Goal: Task Accomplishment & Management: Manage account settings

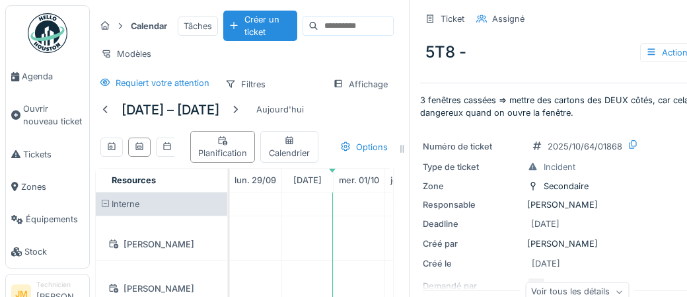
scroll to position [279, 0]
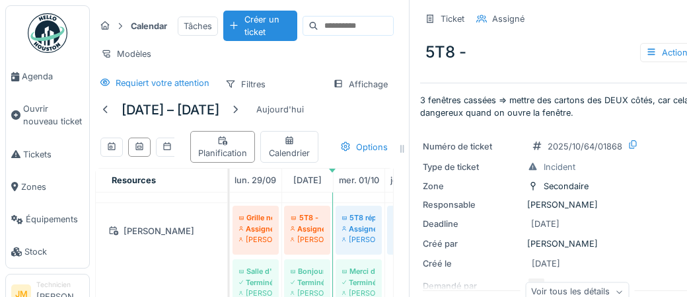
click at [668, 256] on div "Créé le [DATE]" at bounding box center [574, 263] width 303 height 17
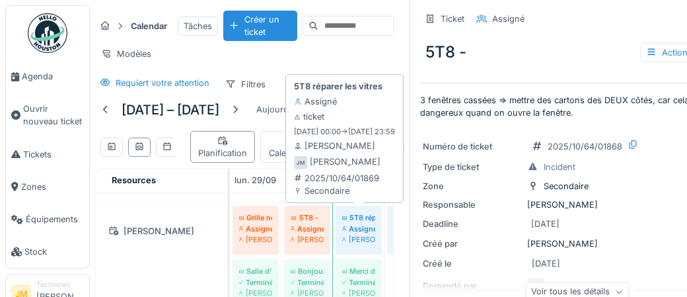
click at [371, 227] on div "Assigné" at bounding box center [358, 228] width 33 height 11
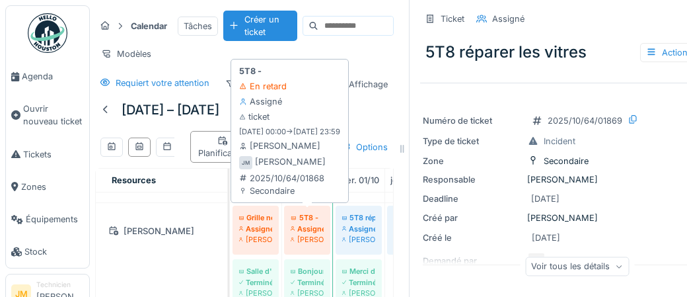
click at [316, 223] on div "Assigné" at bounding box center [307, 228] width 33 height 11
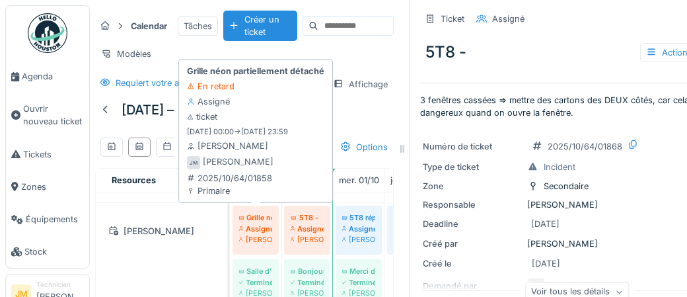
click at [261, 224] on div "Assigné" at bounding box center [255, 228] width 33 height 11
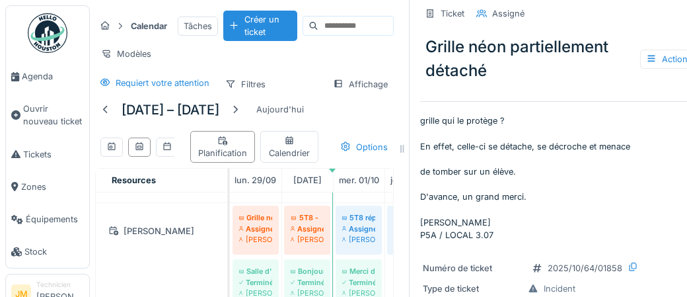
scroll to position [13, 0]
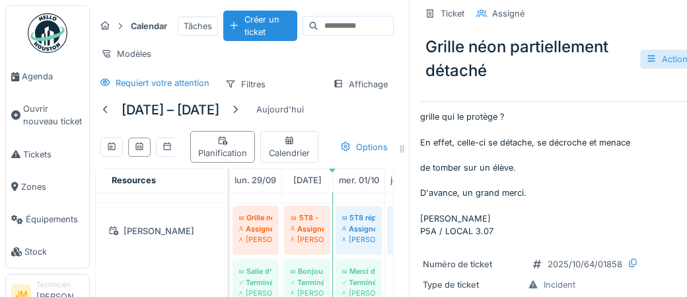
click at [676, 58] on div "Actions" at bounding box center [669, 59] width 58 height 19
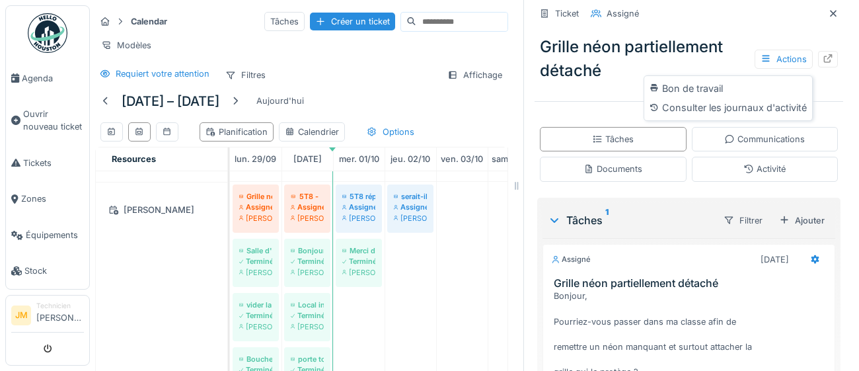
scroll to position [70, 0]
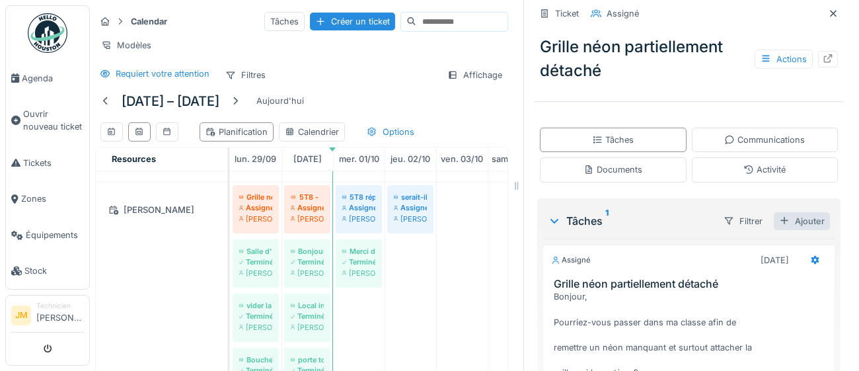
click at [686, 223] on div "Ajouter" at bounding box center [801, 221] width 56 height 18
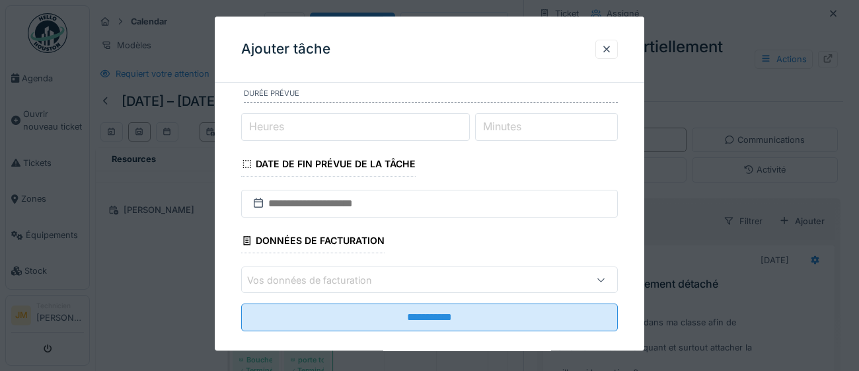
scroll to position [164, 0]
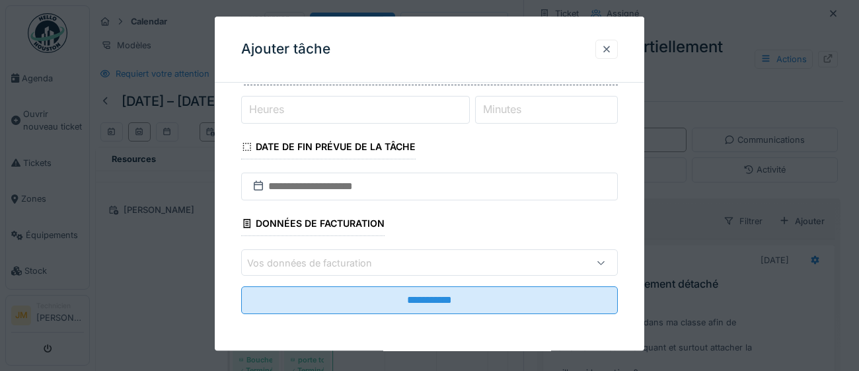
click at [604, 50] on div at bounding box center [606, 49] width 11 height 13
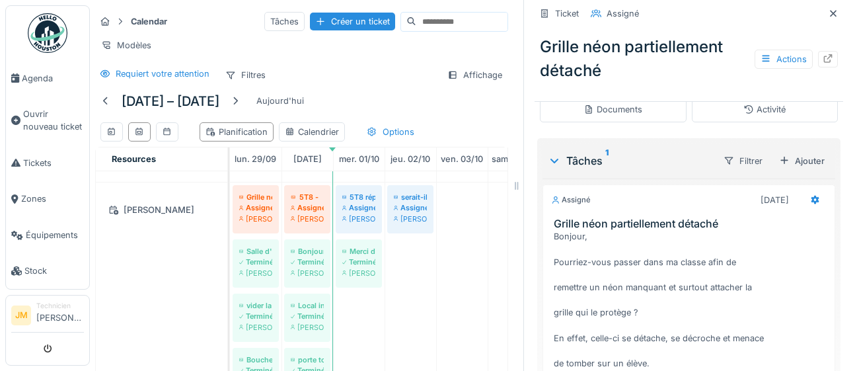
scroll to position [416, 0]
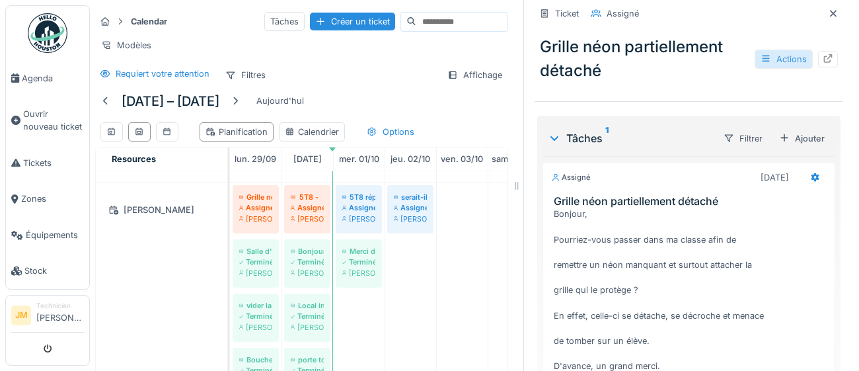
click at [686, 56] on div "Actions" at bounding box center [783, 59] width 58 height 19
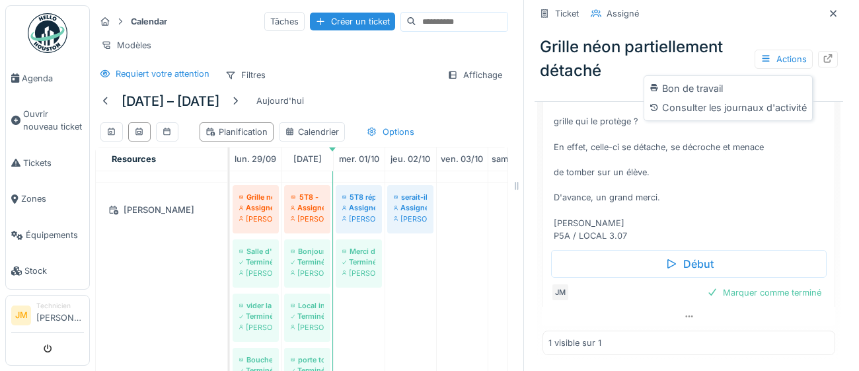
scroll to position [0, 0]
click at [59, 44] on img at bounding box center [48, 33] width 40 height 40
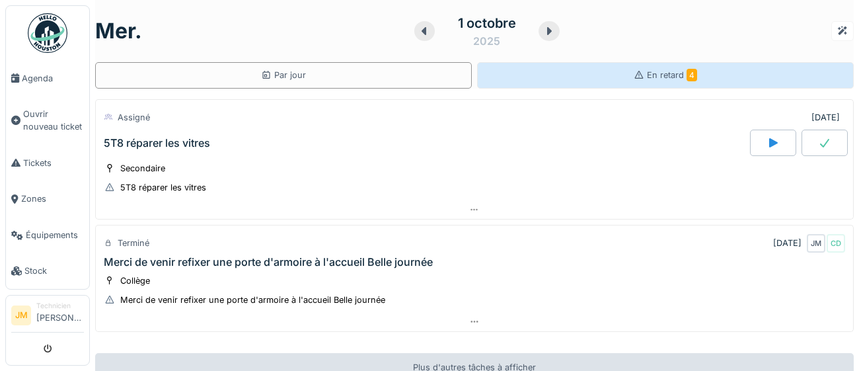
click at [670, 73] on span "En retard 4" at bounding box center [672, 75] width 50 height 10
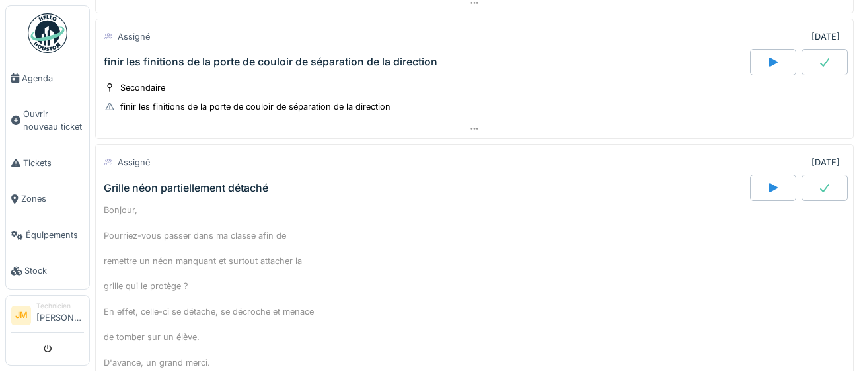
scroll to position [292, 0]
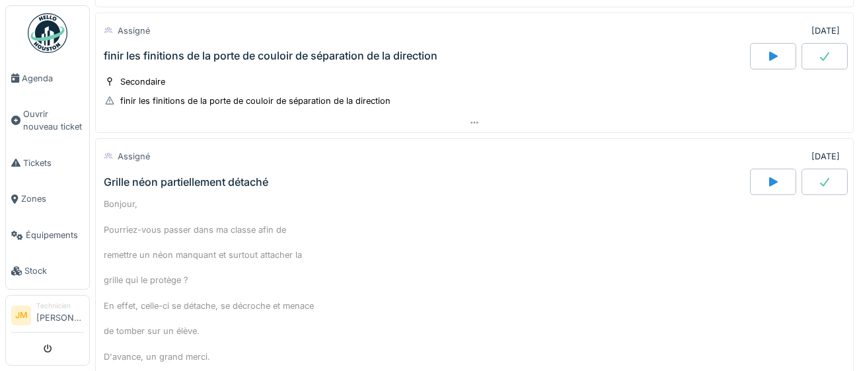
click at [829, 186] on div at bounding box center [824, 181] width 46 height 26
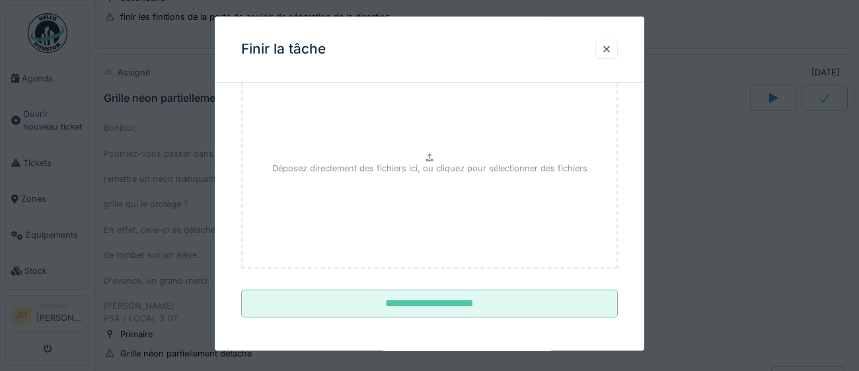
scroll to position [149, 0]
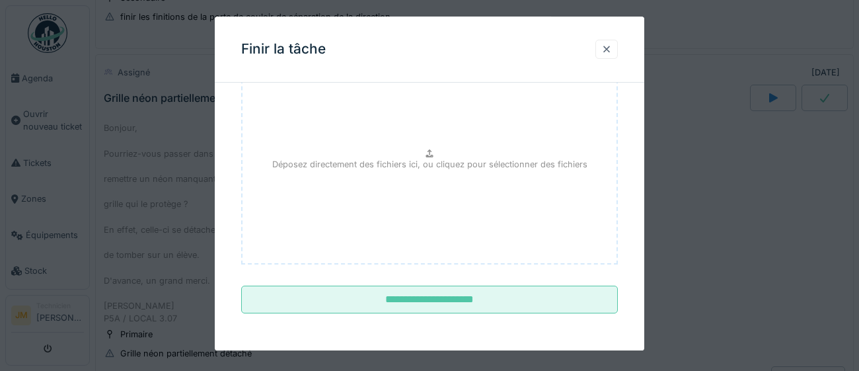
click at [608, 45] on div at bounding box center [606, 49] width 11 height 13
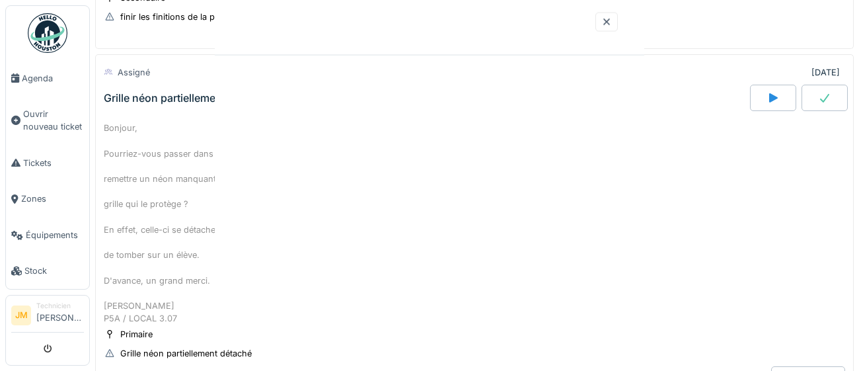
scroll to position [0, 0]
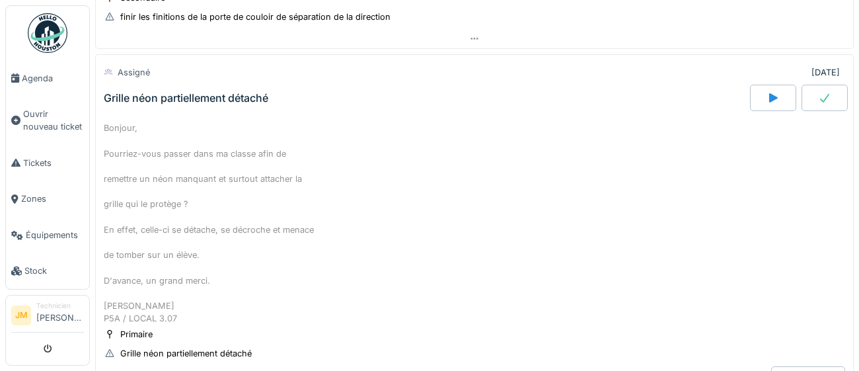
click at [179, 96] on div "Grille néon partiellement détaché" at bounding box center [186, 98] width 164 height 13
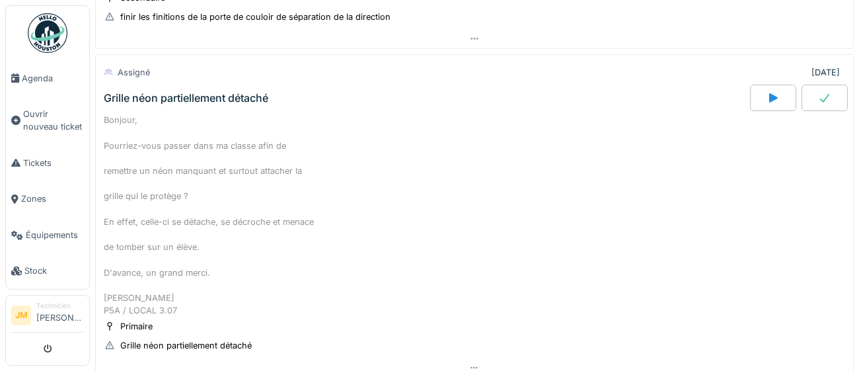
click at [179, 96] on div "Grille néon partiellement détaché" at bounding box center [186, 98] width 164 height 13
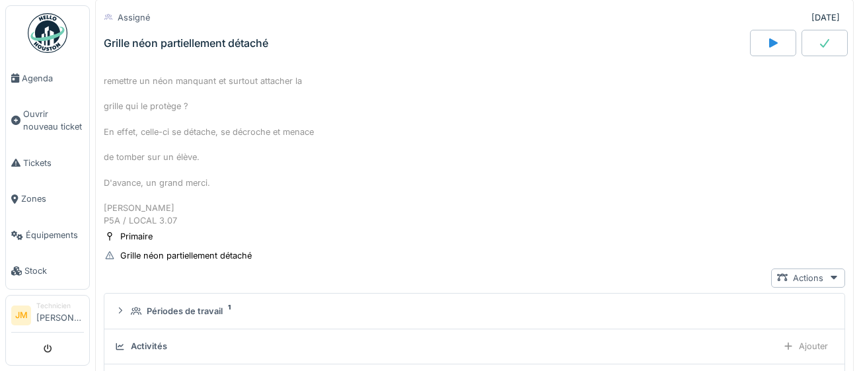
scroll to position [481, 0]
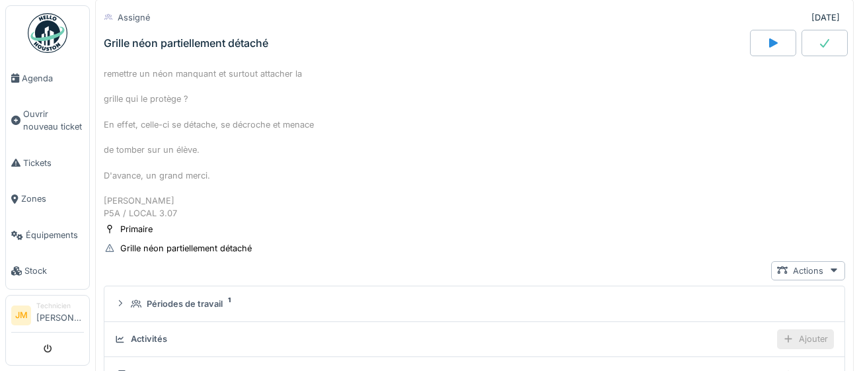
click at [805, 334] on div "Ajouter" at bounding box center [805, 338] width 57 height 19
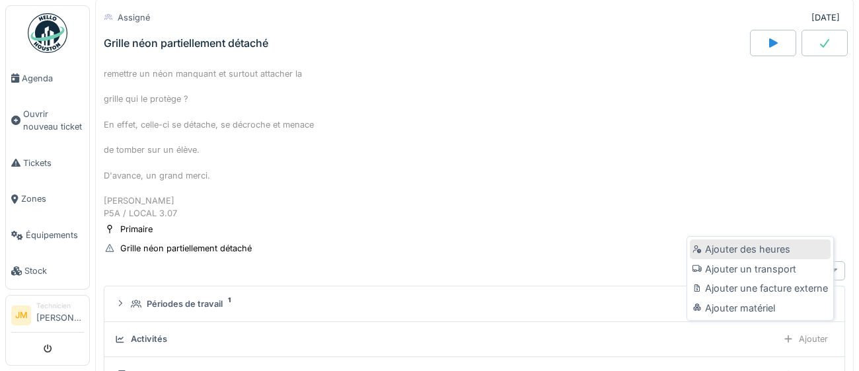
click at [703, 250] on div at bounding box center [698, 248] width 13 height 11
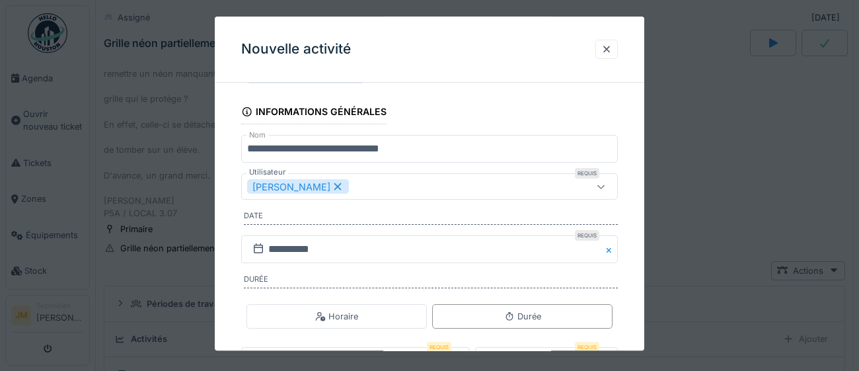
scroll to position [159, 0]
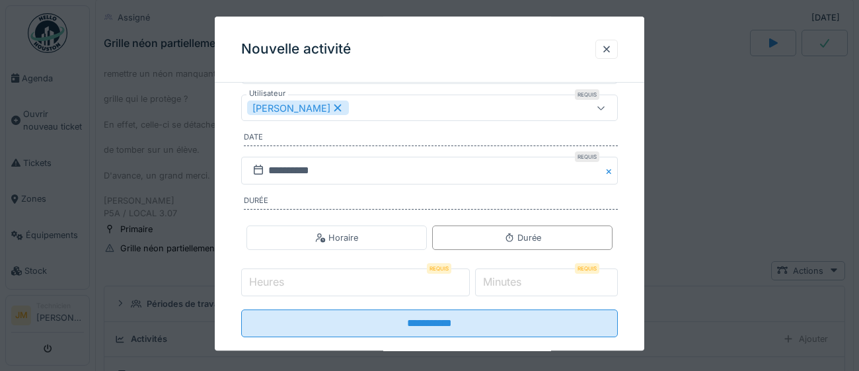
click at [301, 281] on input "Heures" at bounding box center [355, 283] width 229 height 28
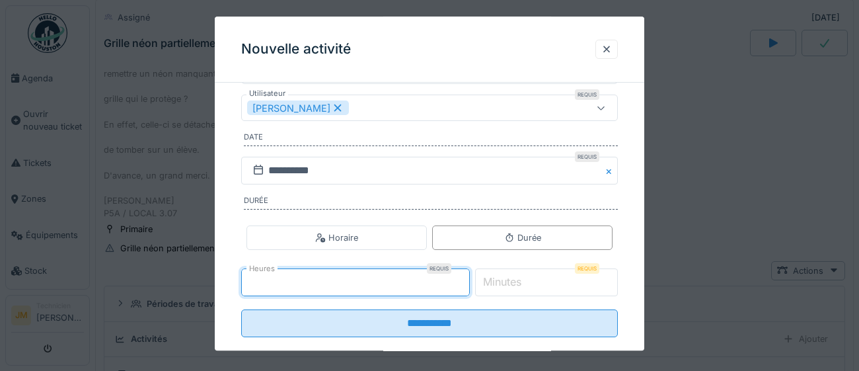
type input "*"
click at [502, 280] on label "Minutes" at bounding box center [502, 282] width 44 height 16
click at [502, 280] on input "*" at bounding box center [546, 283] width 143 height 28
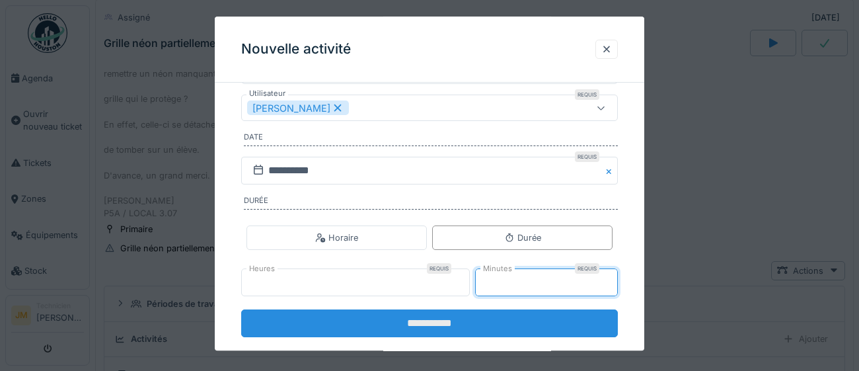
type input "**"
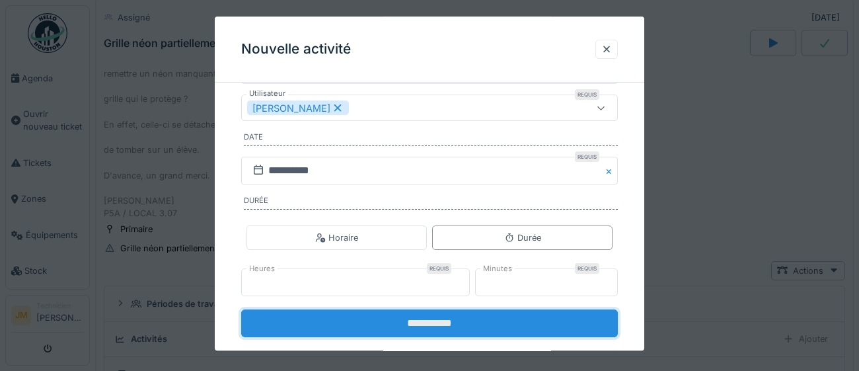
click at [452, 321] on input "**********" at bounding box center [429, 324] width 376 height 28
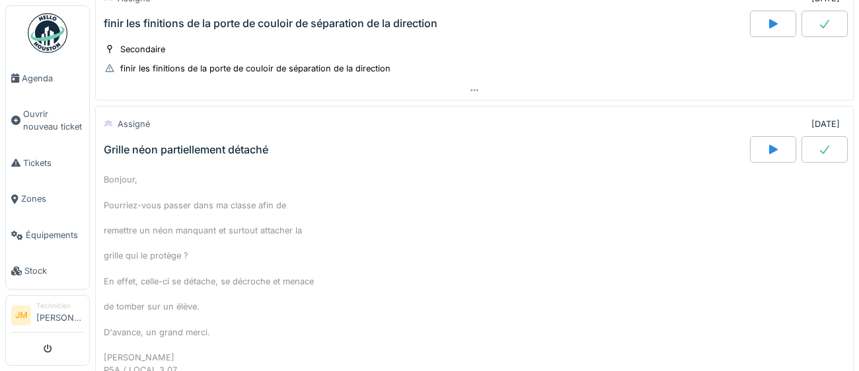
scroll to position [304, 0]
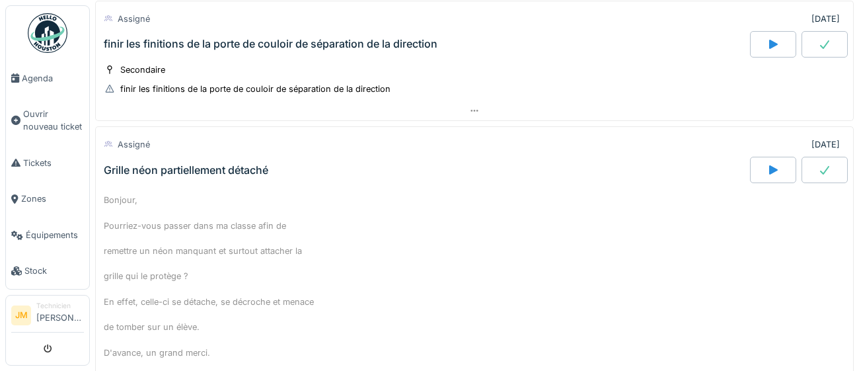
click at [836, 172] on div at bounding box center [824, 170] width 46 height 26
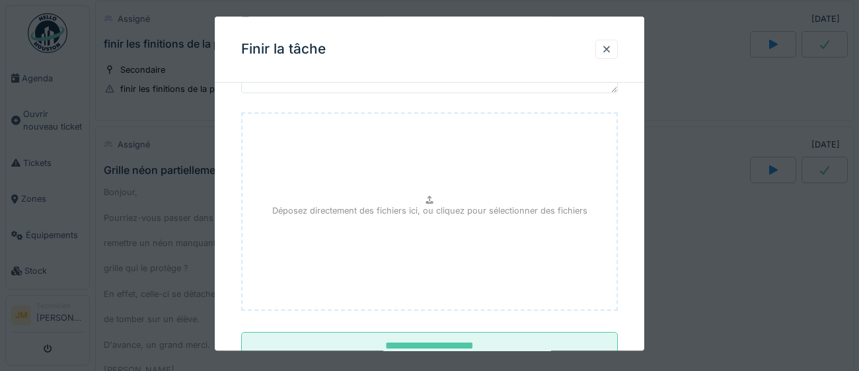
scroll to position [149, 0]
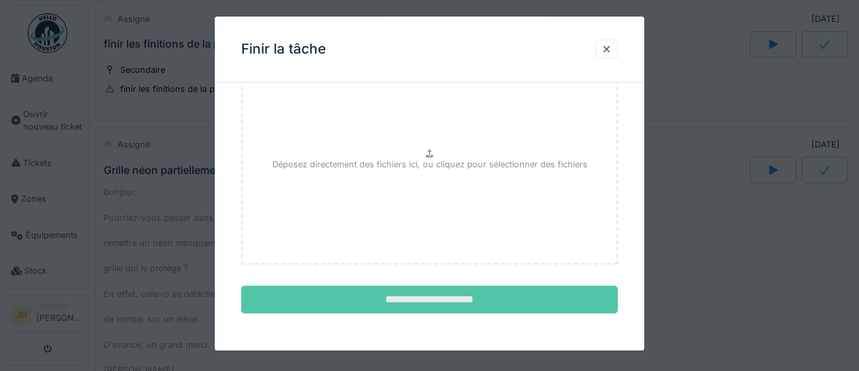
click at [444, 297] on input "**********" at bounding box center [429, 300] width 376 height 28
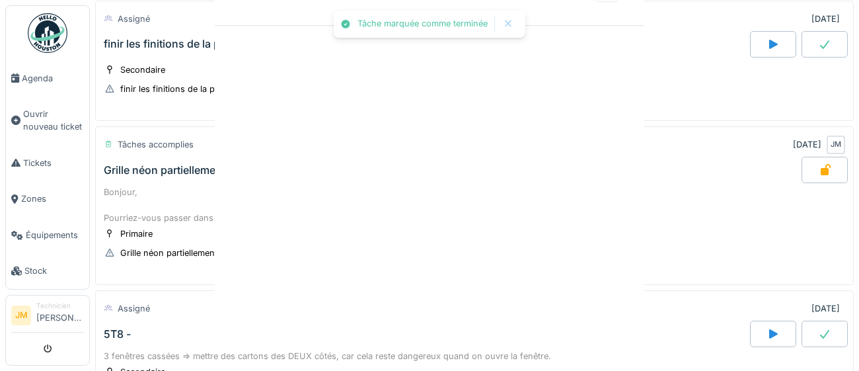
scroll to position [0, 0]
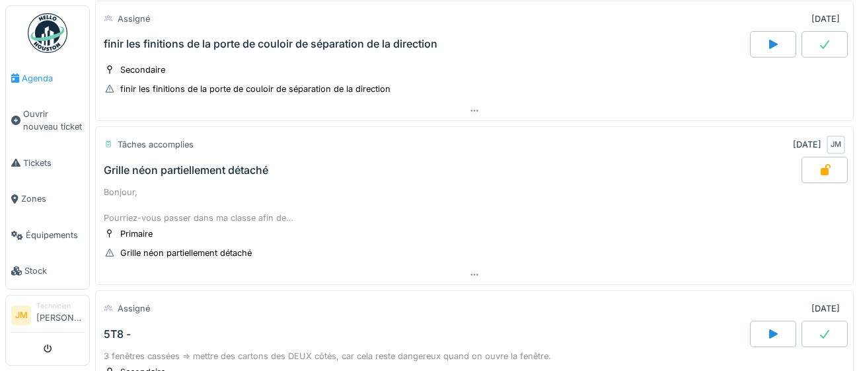
click at [34, 80] on span "Agenda" at bounding box center [53, 78] width 62 height 13
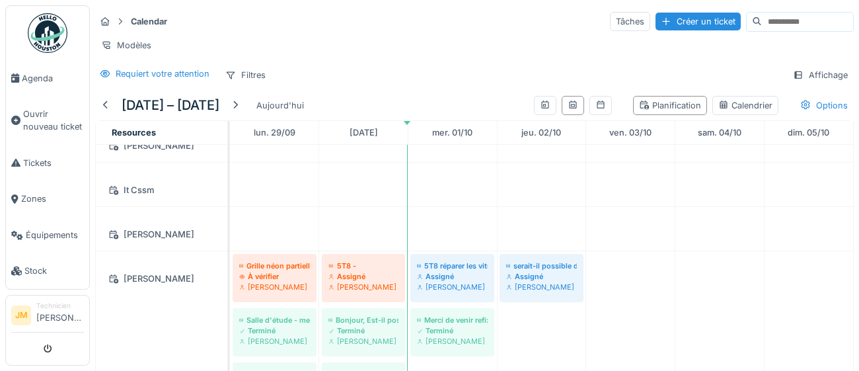
scroll to position [199, 0]
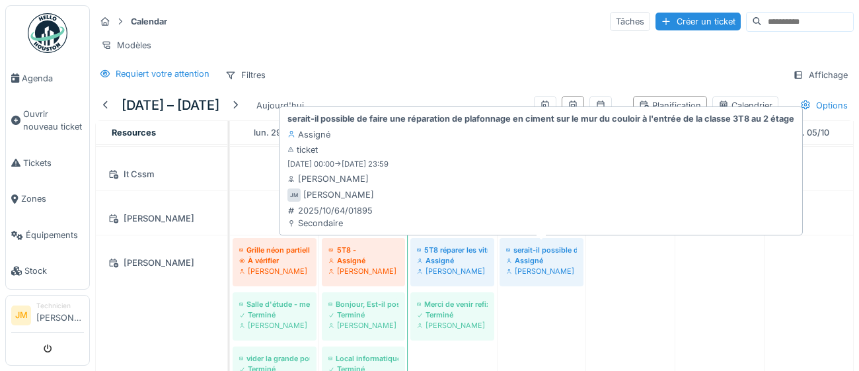
click at [530, 266] on div "[PERSON_NAME]" at bounding box center [541, 271] width 71 height 11
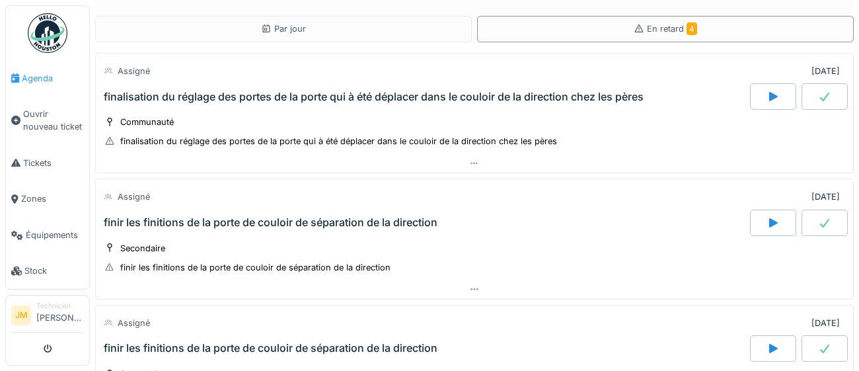
click at [43, 81] on span "Agenda" at bounding box center [53, 78] width 62 height 13
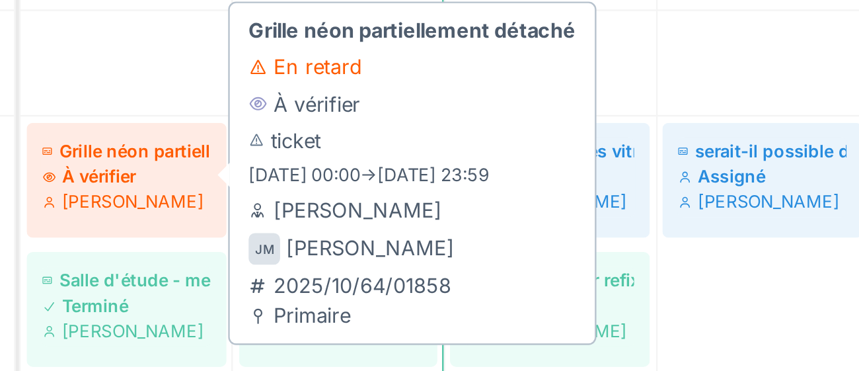
click at [281, 244] on div "À vérifier" at bounding box center [274, 243] width 71 height 11
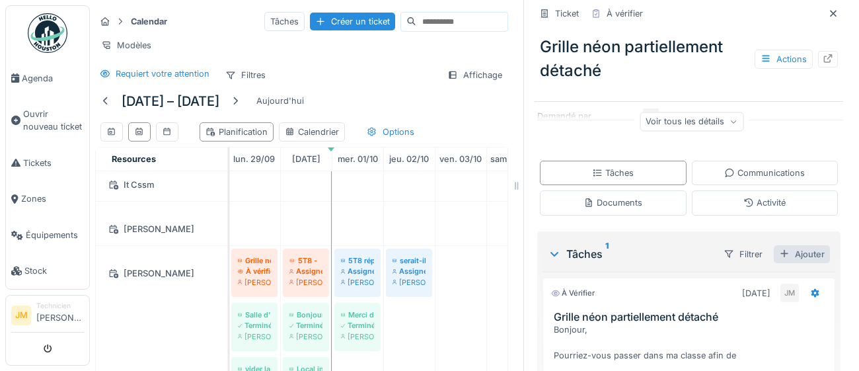
click at [814, 258] on div "Ajouter" at bounding box center [801, 254] width 56 height 18
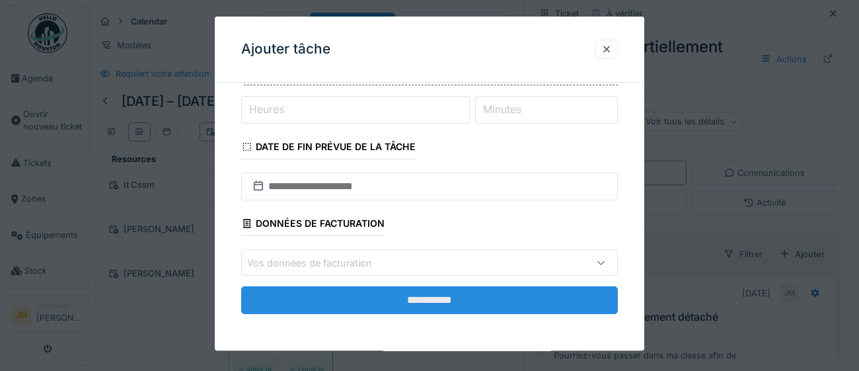
click at [429, 309] on input "**********" at bounding box center [429, 301] width 376 height 28
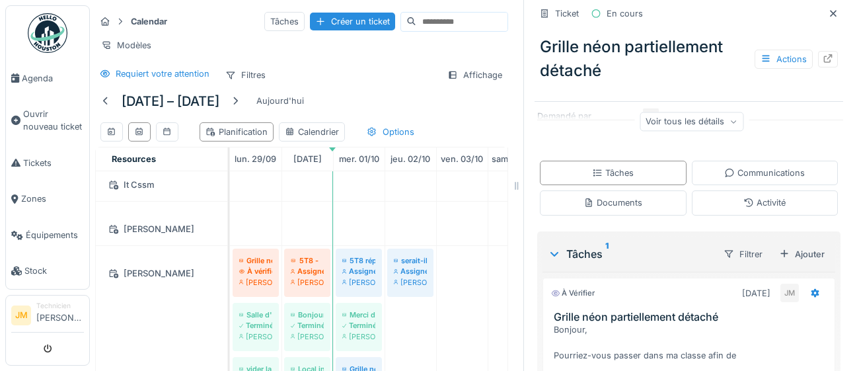
click at [148, 270] on div "[PERSON_NAME]" at bounding box center [162, 273] width 116 height 17
click at [42, 65] on link "Agenda" at bounding box center [47, 78] width 83 height 36
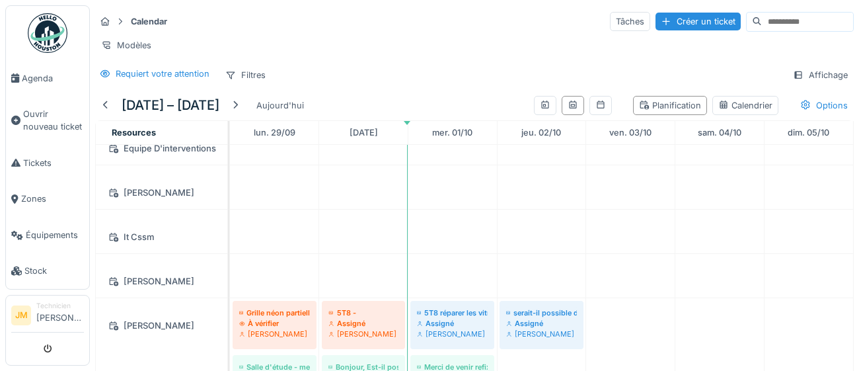
click at [147, 325] on div "[PERSON_NAME]" at bounding box center [162, 325] width 116 height 17
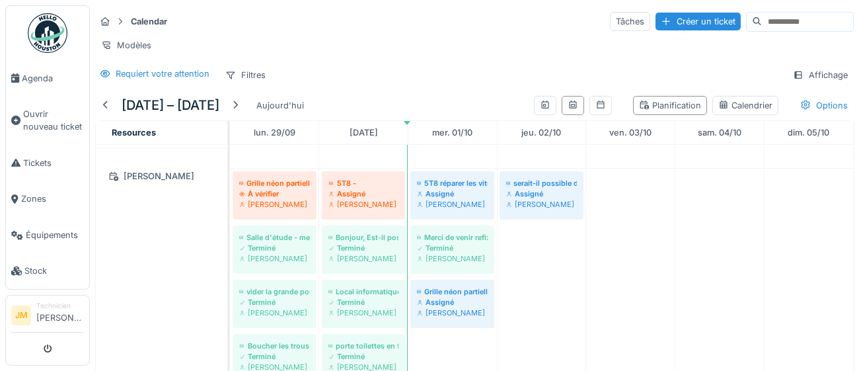
scroll to position [255, 0]
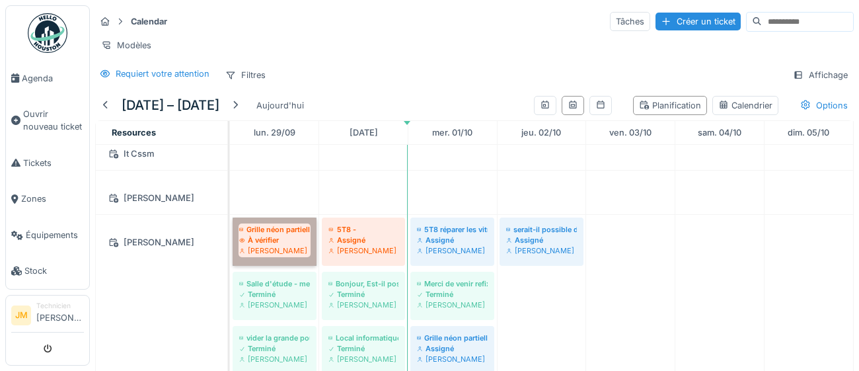
click at [262, 230] on link "Grille néon partiellement détaché À vérifier Joel Miras" at bounding box center [275, 241] width 84 height 48
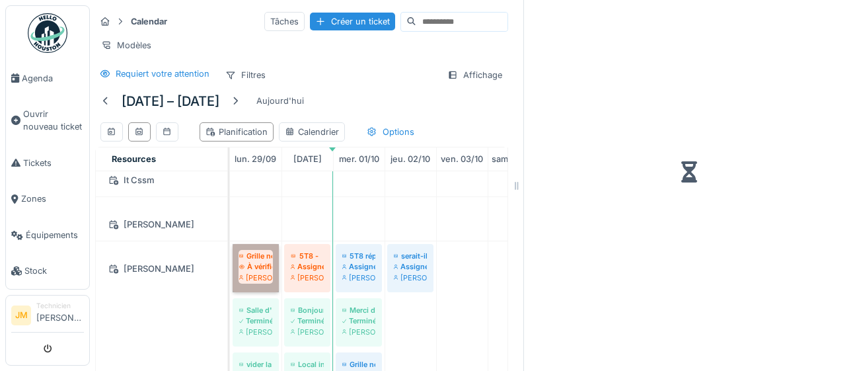
scroll to position [219, 0]
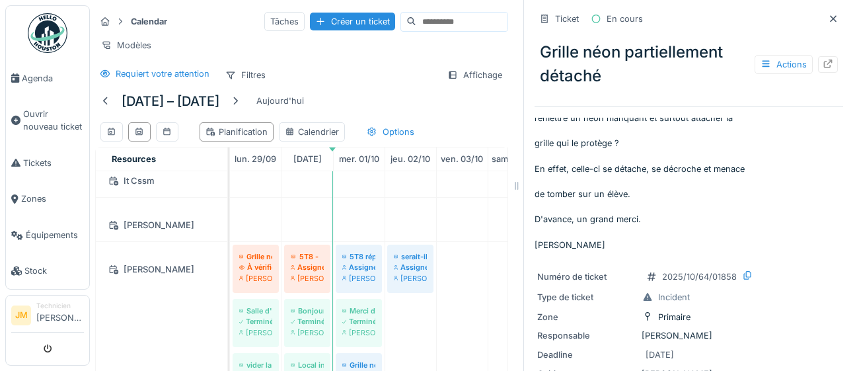
scroll to position [71, 0]
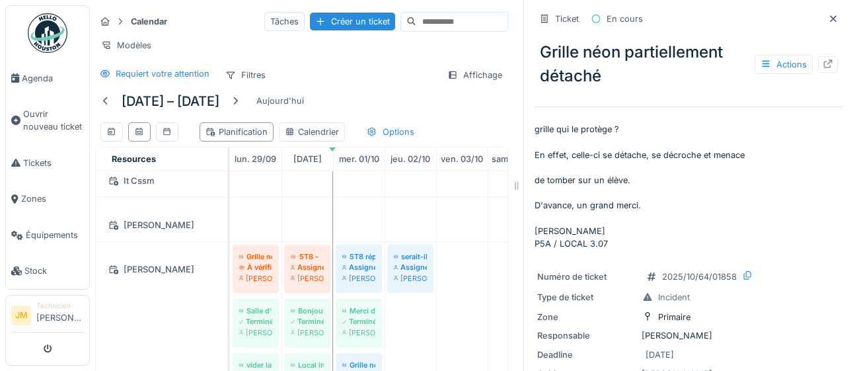
click at [780, 213] on p "Bonjour, Pourriez-vous passer dans ma classe afin de remettre un néon manquant …" at bounding box center [688, 184] width 308 height 132
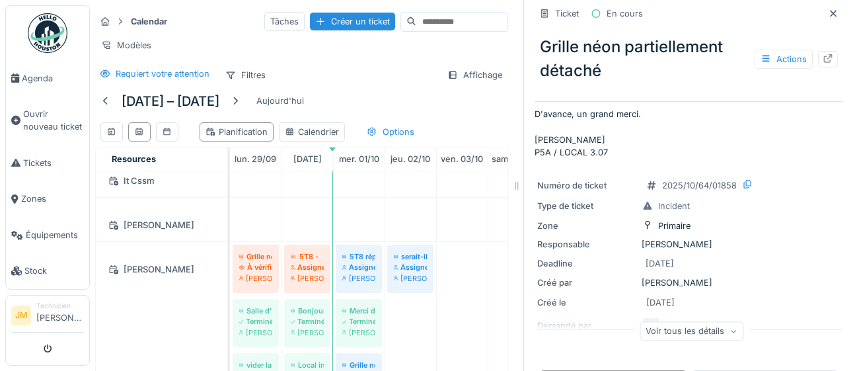
click at [775, 238] on div "Responsable Camille Deketelaere" at bounding box center [688, 244] width 303 height 13
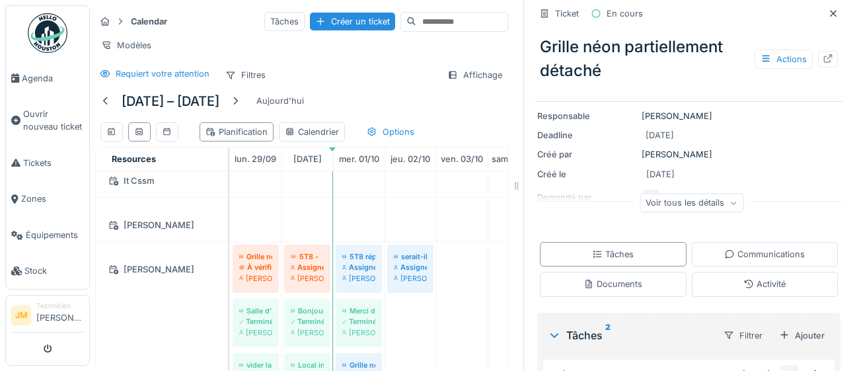
click at [726, 211] on div "Voir tous les détails" at bounding box center [691, 202] width 104 height 19
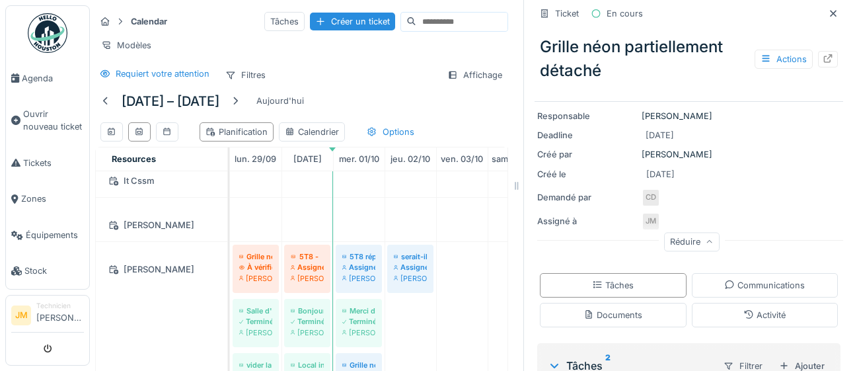
click at [791, 237] on div "Réduire" at bounding box center [691, 244] width 308 height 42
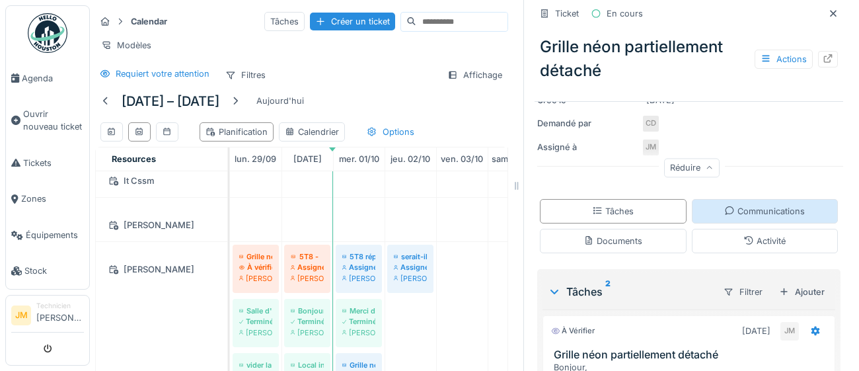
click at [791, 236] on div "Activité" at bounding box center [765, 241] width 147 height 24
click at [791, 217] on div "Communications" at bounding box center [765, 211] width 147 height 24
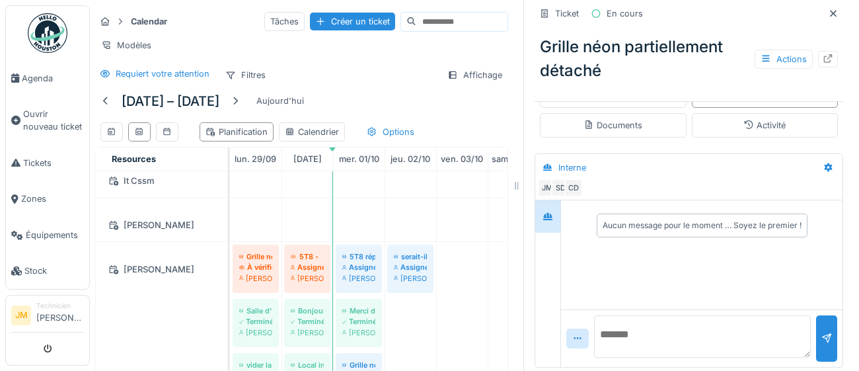
click at [784, 252] on div "Aucun message pour le moment … Soyez le premier !" at bounding box center [701, 254] width 281 height 109
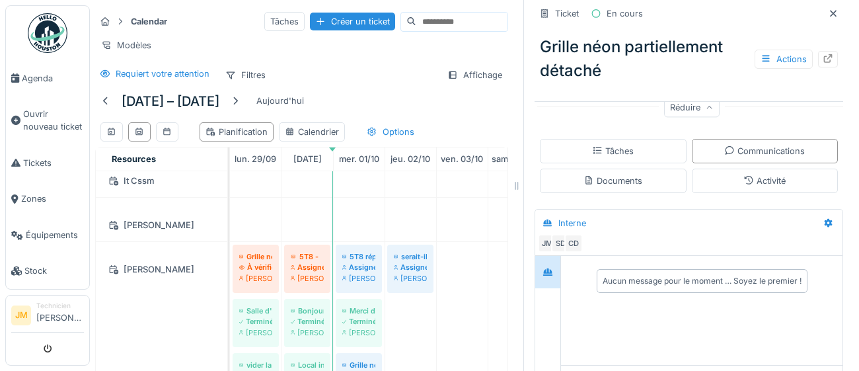
click at [814, 219] on div "Interne" at bounding box center [677, 223] width 279 height 22
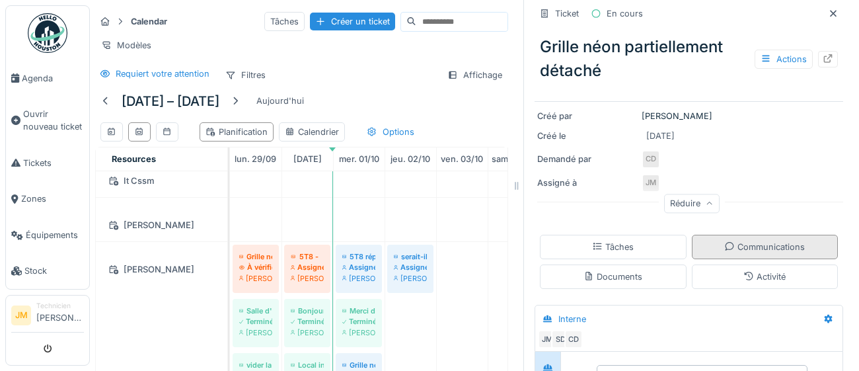
click at [803, 234] on div "Communications" at bounding box center [765, 246] width 147 height 24
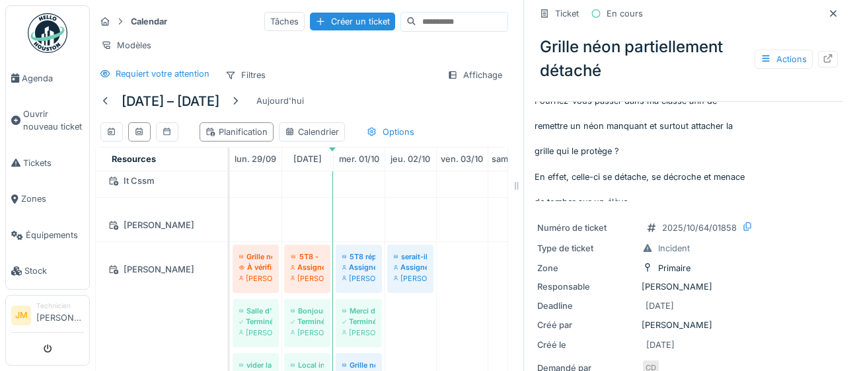
click at [803, 238] on div "Numéro de ticket 2025/10/64/01858 Type de ticket Incident Zone Primaire Respons…" at bounding box center [688, 318] width 308 height 215
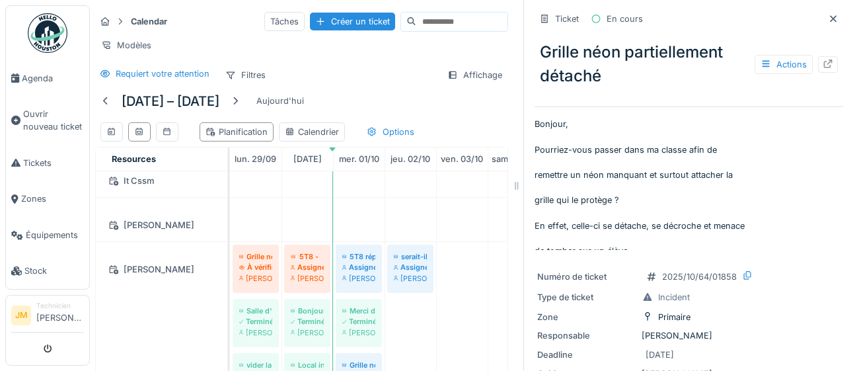
click at [782, 234] on p "Bonjour, Pourriez-vous passer dans ma classe afin de remettre un néon manquant …" at bounding box center [688, 184] width 308 height 132
click at [44, 25] on img at bounding box center [48, 33] width 40 height 40
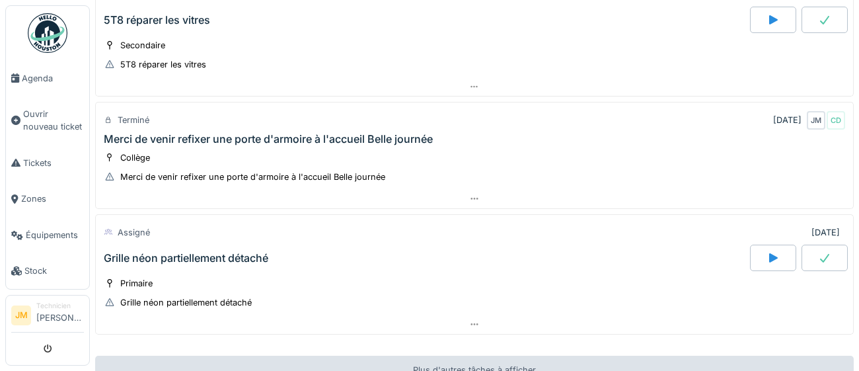
scroll to position [138, 0]
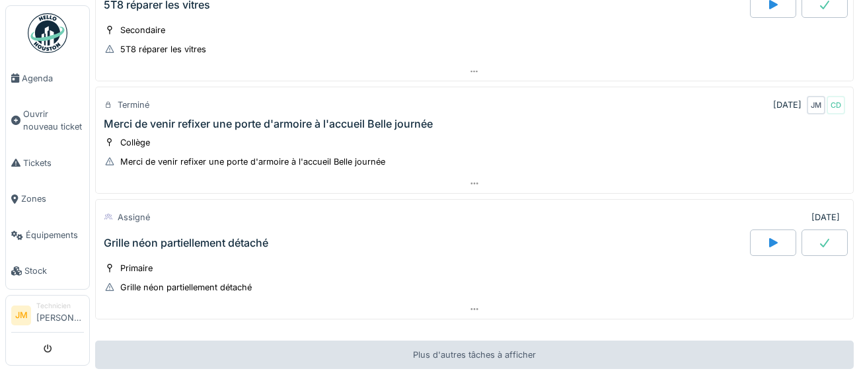
click at [774, 244] on icon at bounding box center [772, 242] width 13 height 11
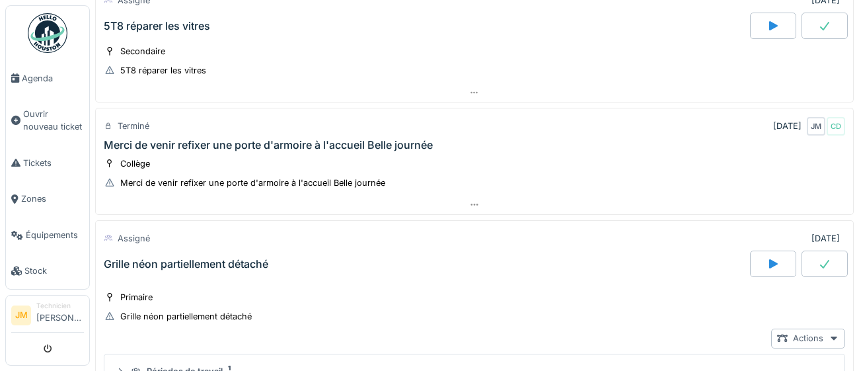
scroll to position [117, 0]
click at [828, 264] on icon at bounding box center [824, 263] width 13 height 11
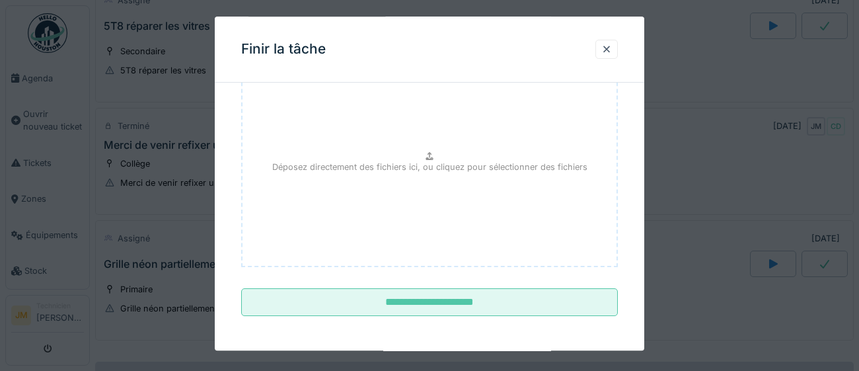
scroll to position [149, 0]
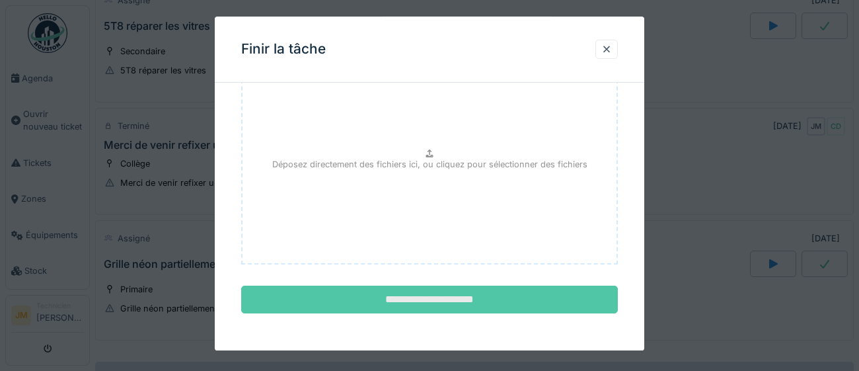
click at [409, 307] on input "**********" at bounding box center [429, 300] width 376 height 28
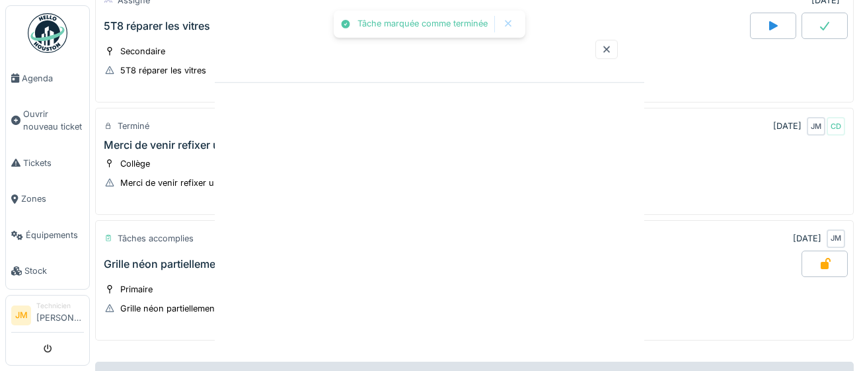
scroll to position [0, 0]
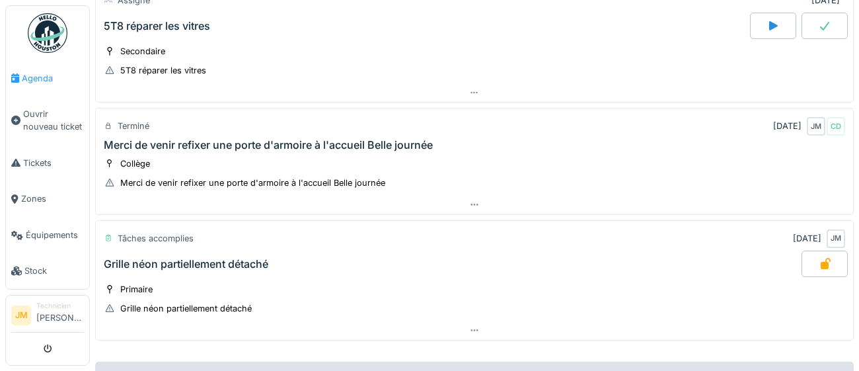
click at [44, 80] on span "Agenda" at bounding box center [53, 78] width 62 height 13
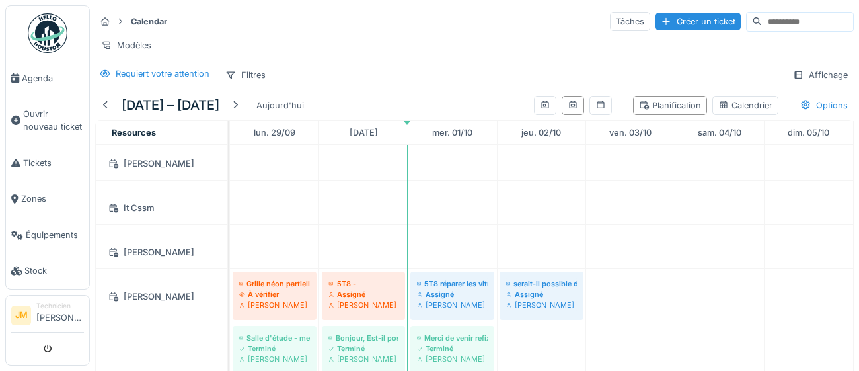
scroll to position [180, 0]
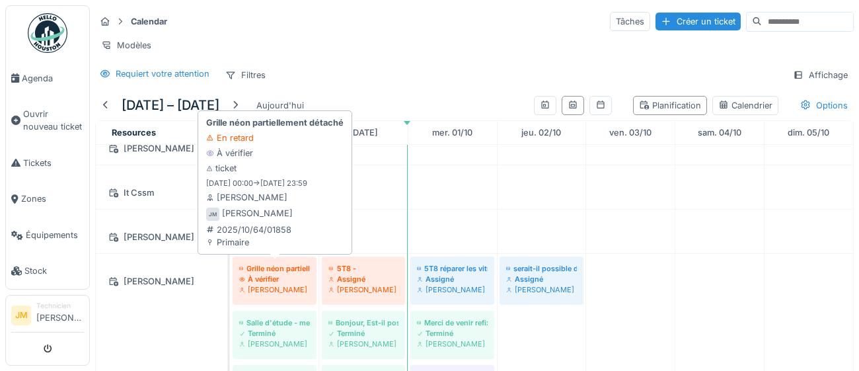
click at [269, 277] on div "À vérifier" at bounding box center [274, 278] width 71 height 11
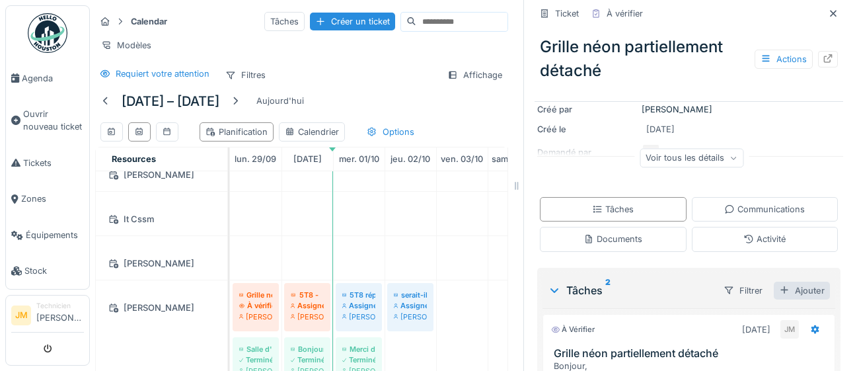
click at [806, 287] on div "Ajouter" at bounding box center [801, 290] width 56 height 18
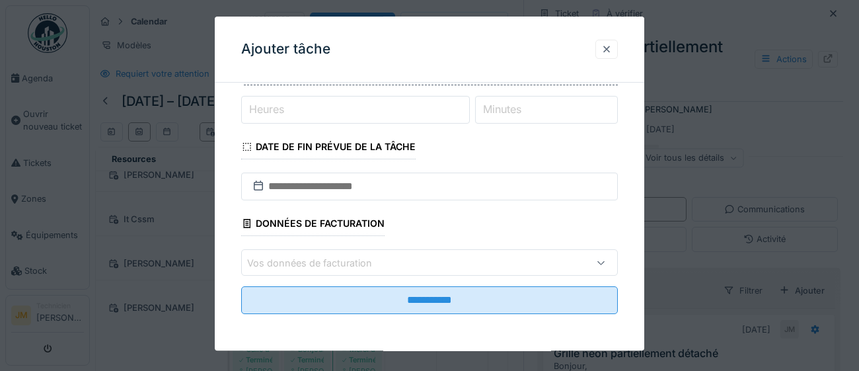
click at [602, 51] on div at bounding box center [606, 49] width 11 height 13
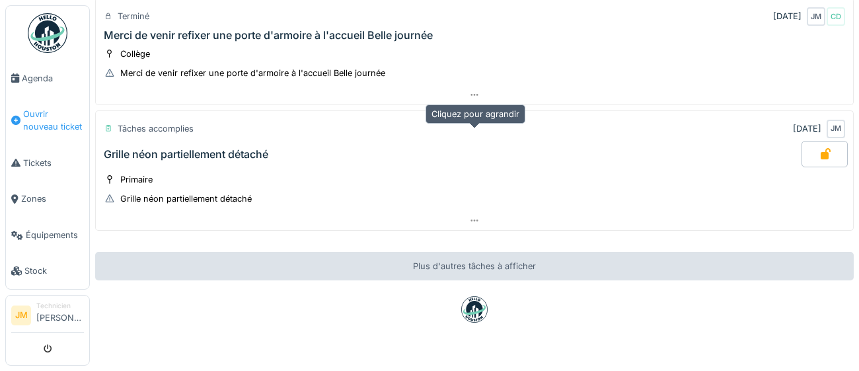
scroll to position [129, 0]
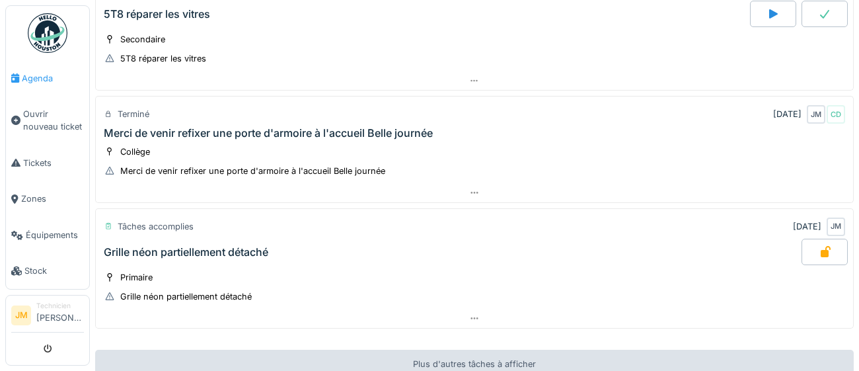
click at [26, 80] on span "Agenda" at bounding box center [53, 78] width 62 height 13
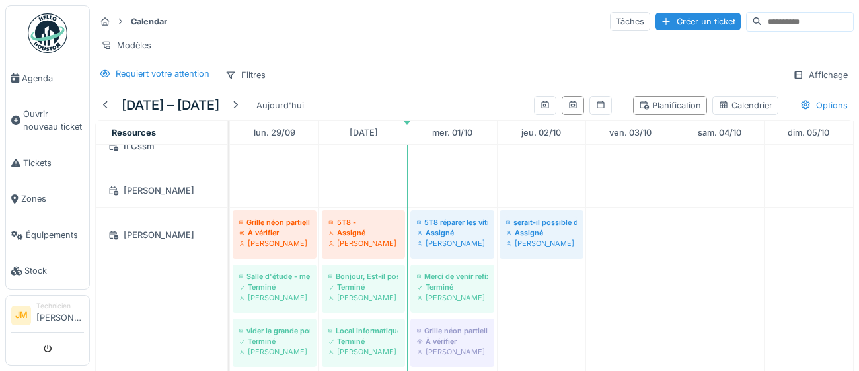
scroll to position [229, 0]
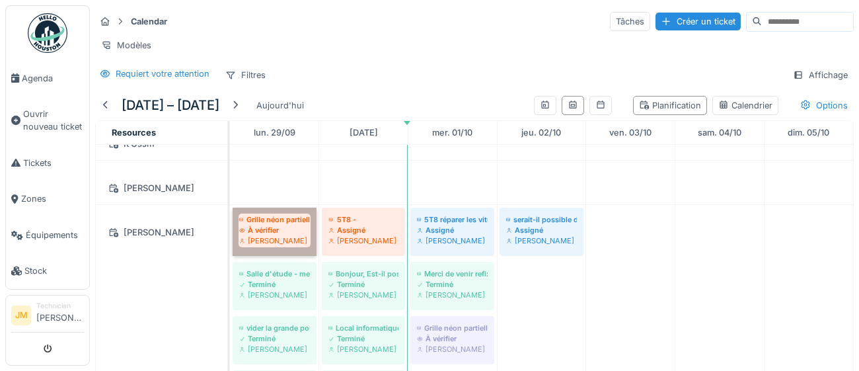
click at [266, 231] on link "Grille néon partiellement détaché À vérifier [PERSON_NAME]" at bounding box center [275, 231] width 84 height 48
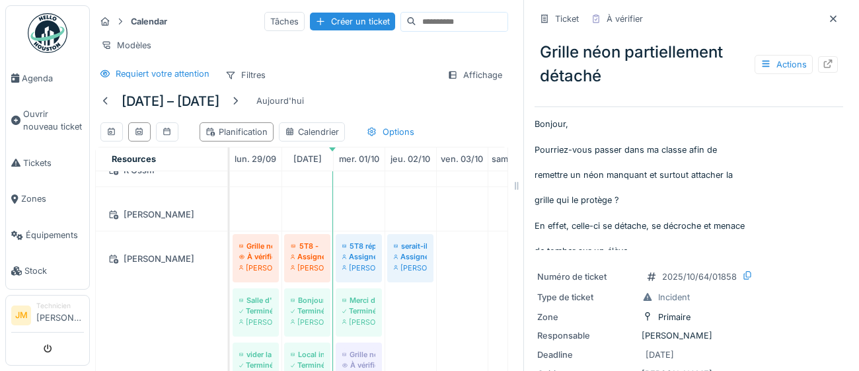
click at [836, 65] on div at bounding box center [828, 64] width 20 height 17
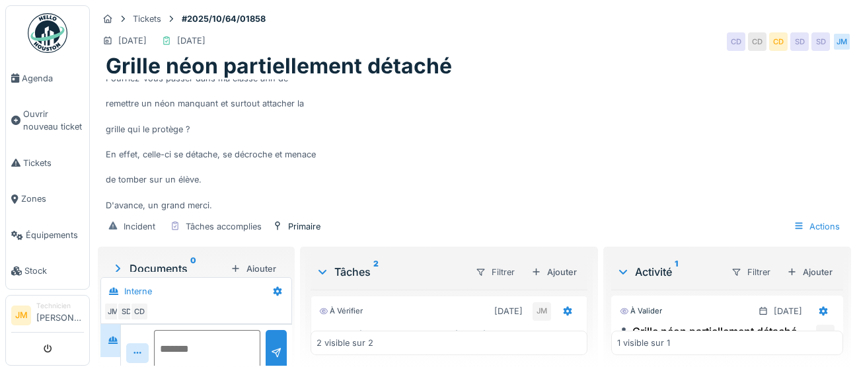
scroll to position [76, 0]
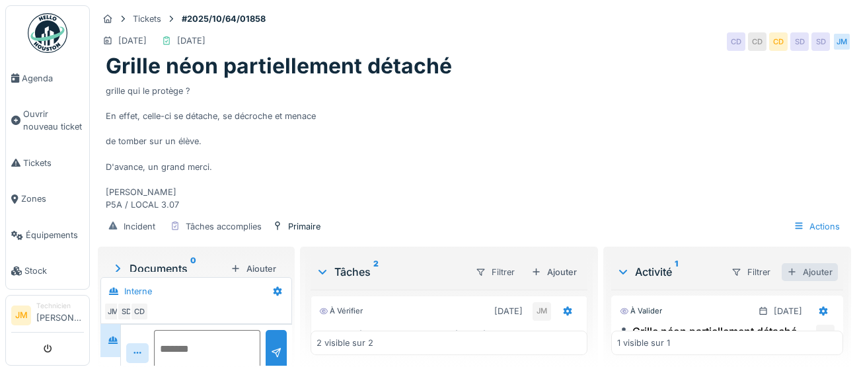
click at [826, 268] on div "Ajouter" at bounding box center [809, 272] width 56 height 18
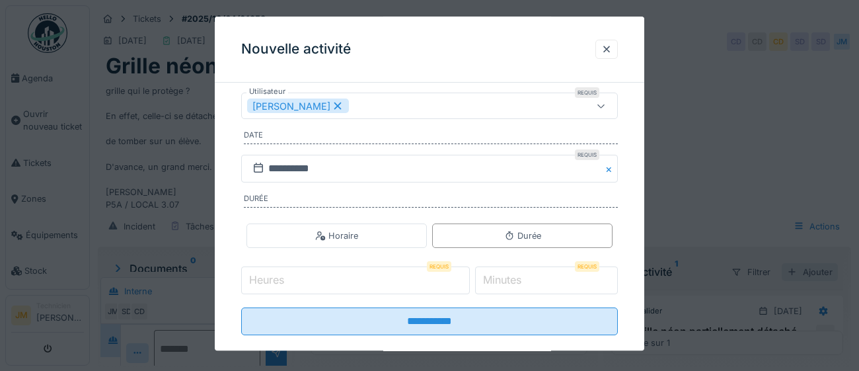
scroll to position [194, 0]
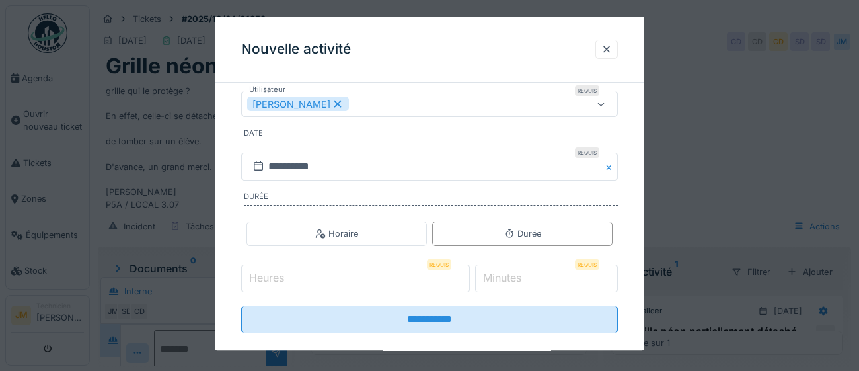
click at [377, 277] on input "Heures" at bounding box center [355, 279] width 229 height 28
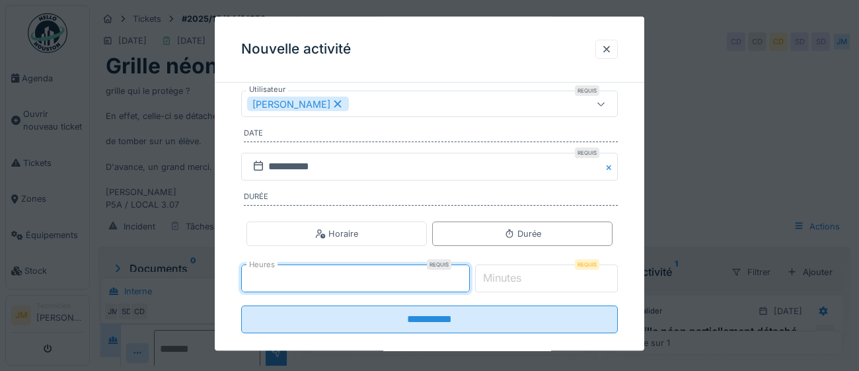
type input "*"
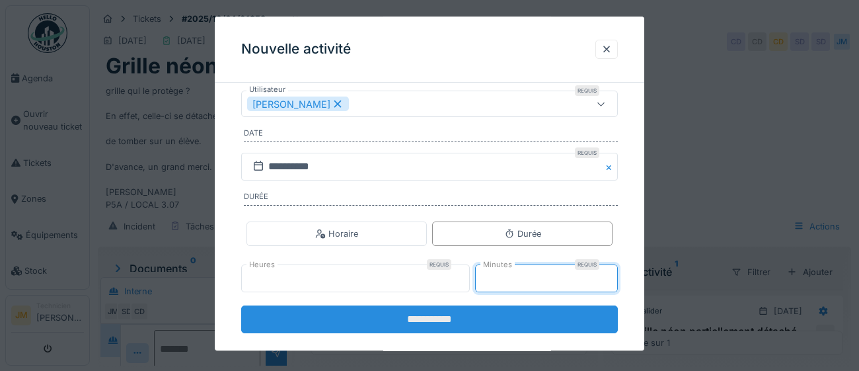
type input "**"
click at [467, 320] on input "**********" at bounding box center [429, 320] width 376 height 28
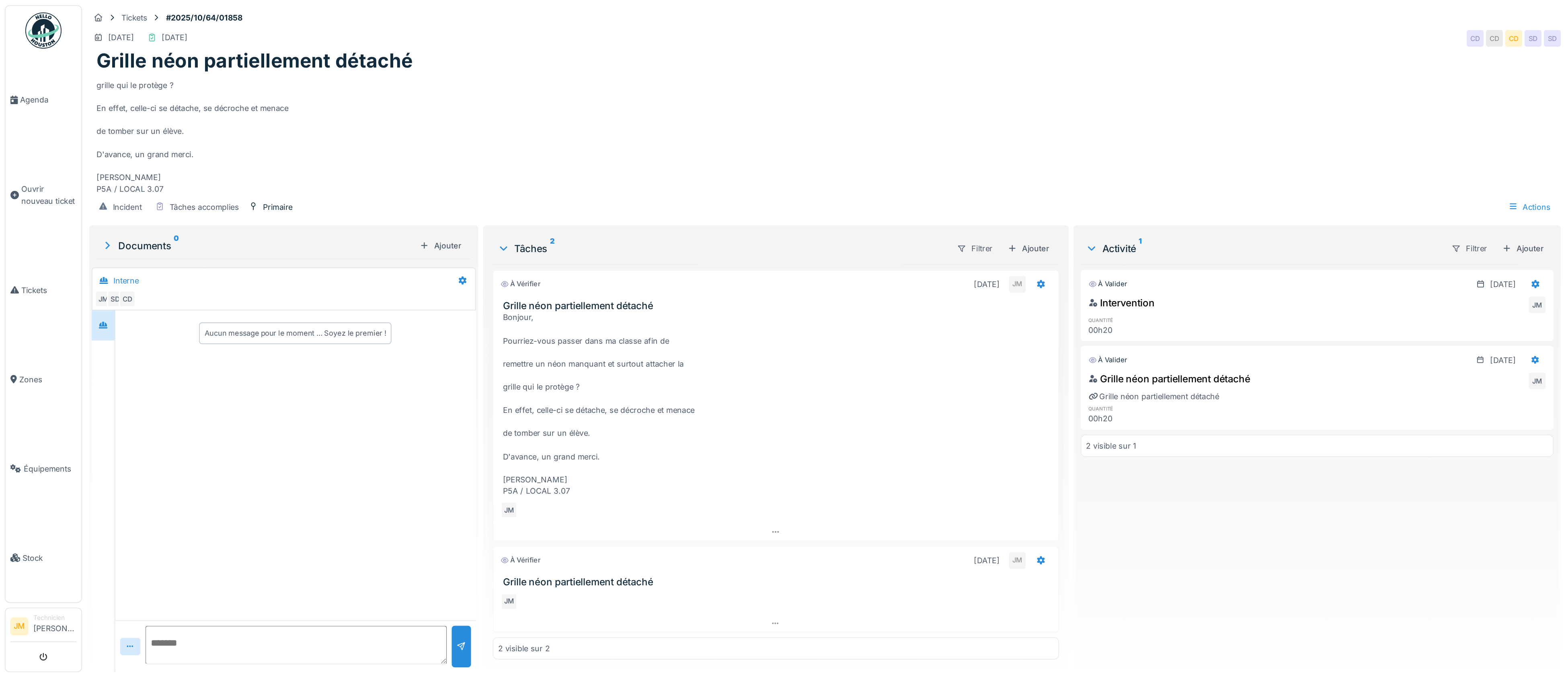
scroll to position [0, 0]
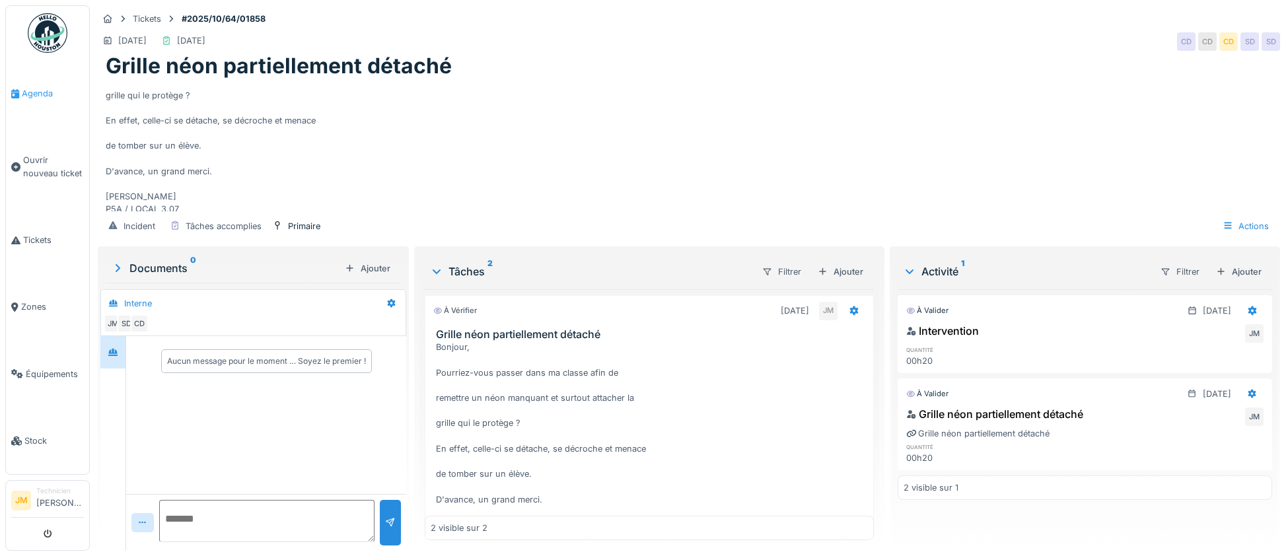
click at [30, 91] on span "Agenda" at bounding box center [53, 93] width 62 height 13
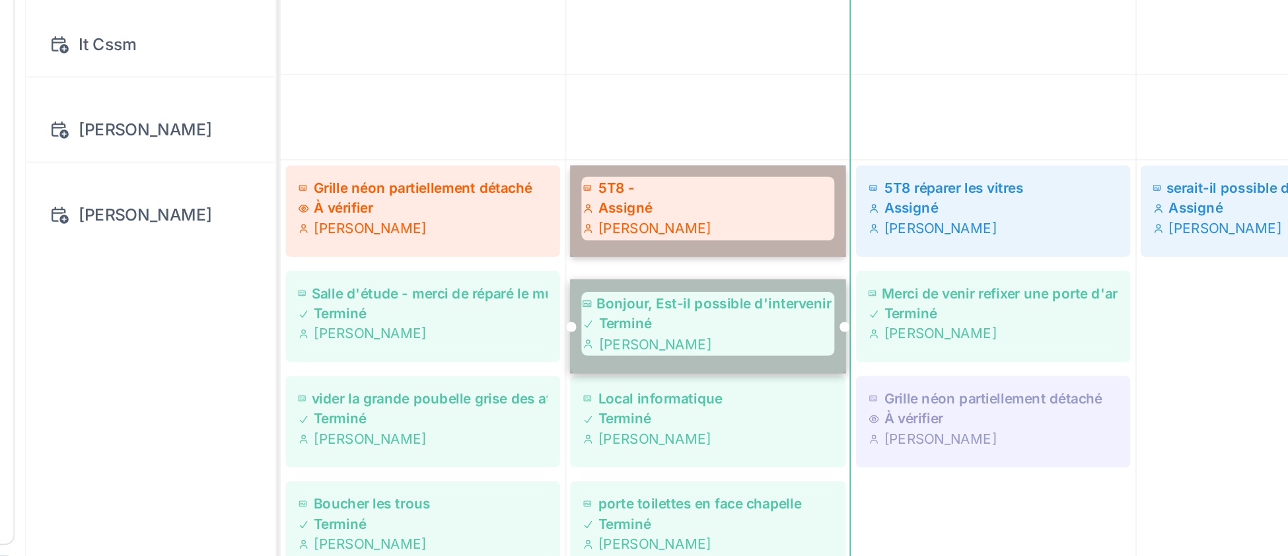
scroll to position [164, 0]
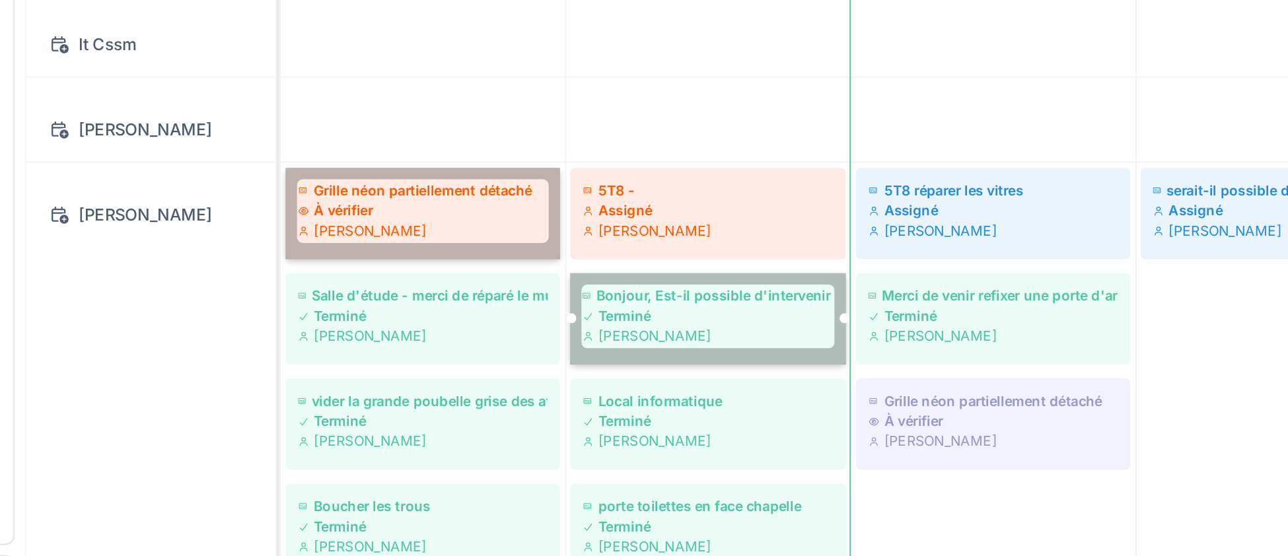
click at [306, 314] on link "Grille néon partiellement détaché À vérifier Joel Miras" at bounding box center [305, 300] width 145 height 48
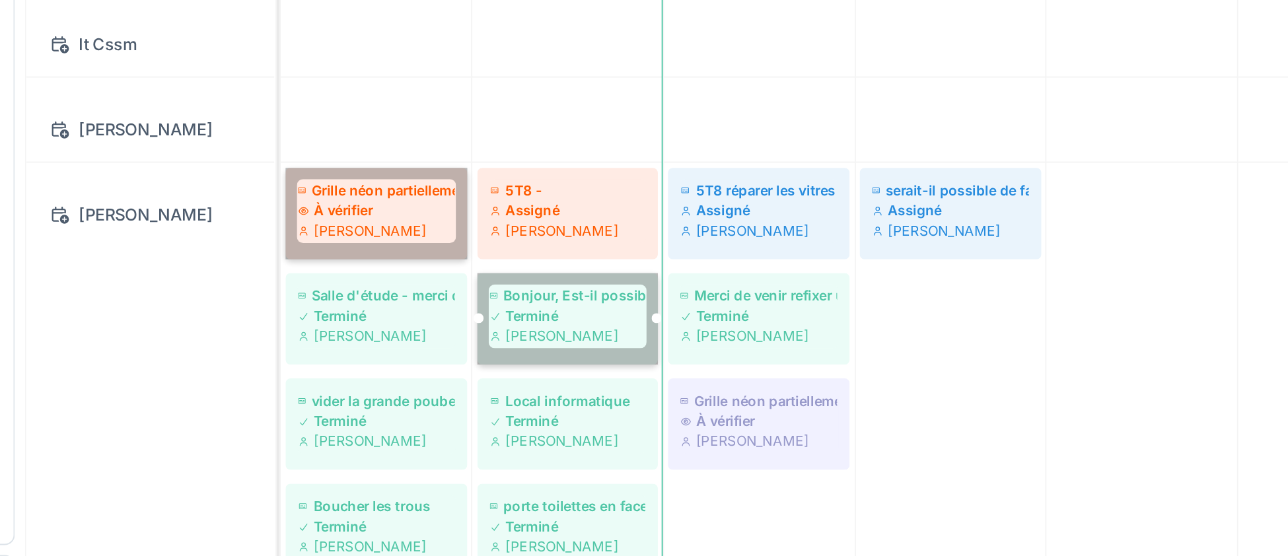
click at [277, 293] on link "Grille néon partiellement détaché À vérifier [PERSON_NAME]" at bounding box center [281, 300] width 96 height 48
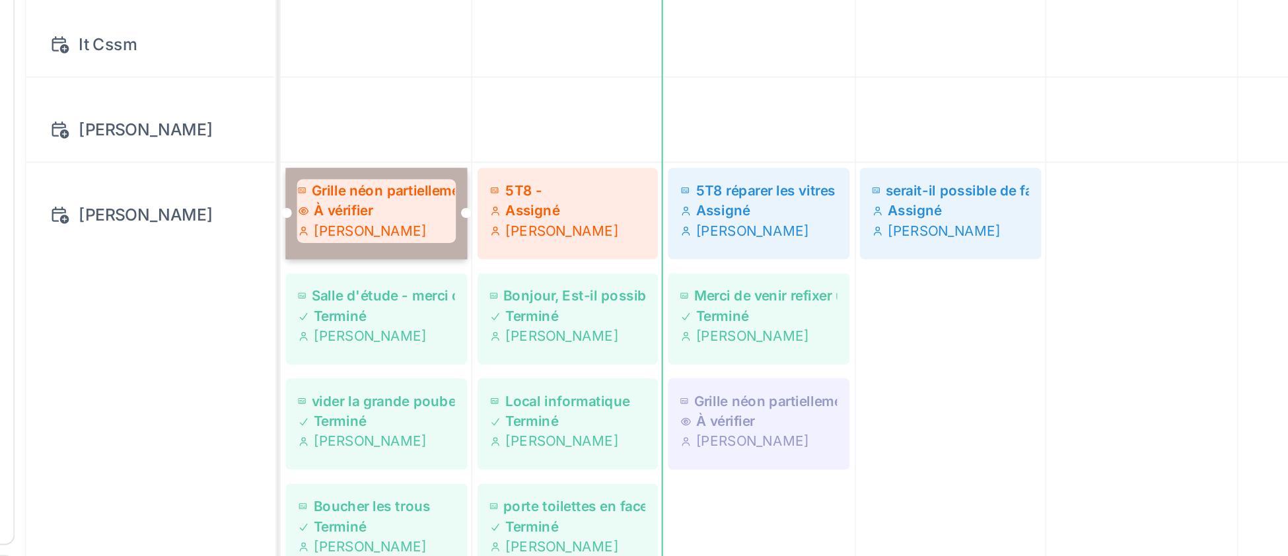
click at [296, 293] on td at bounding box center [280, 414] width 101 height 868
click at [690, 398] on td at bounding box center [683, 414] width 101 height 868
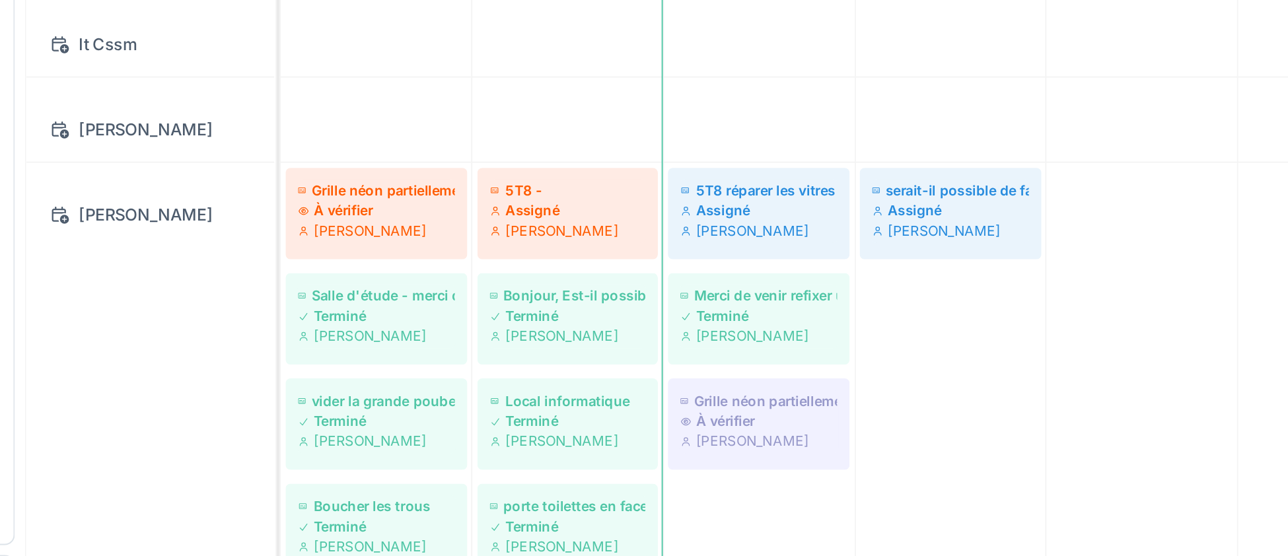
click at [694, 403] on td at bounding box center [683, 414] width 101 height 868
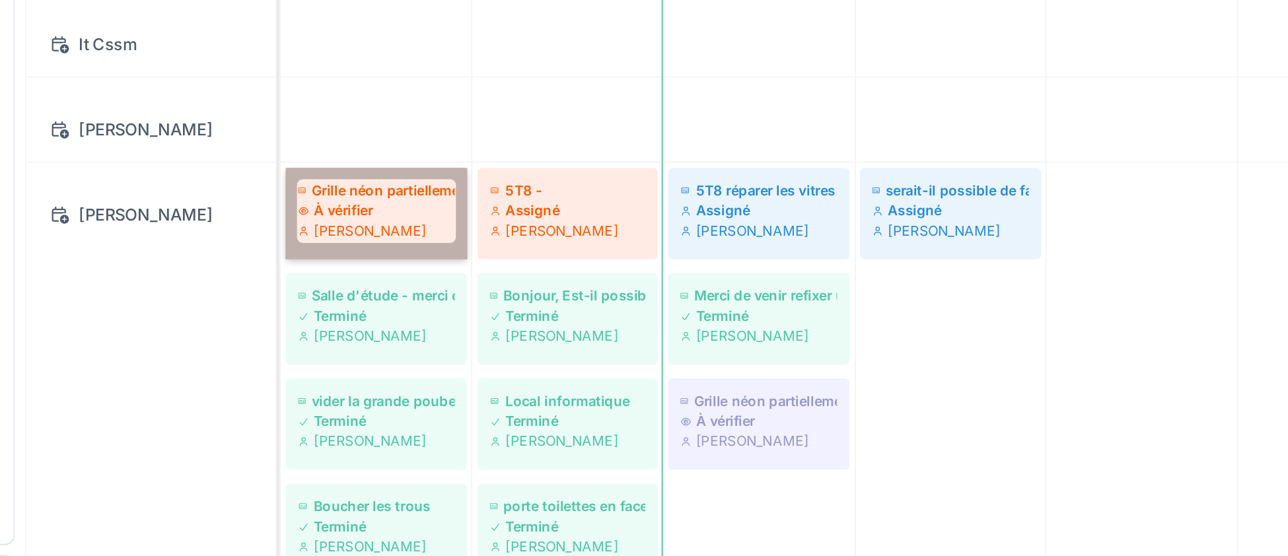
click at [283, 312] on link "Grille néon partiellement détaché À vérifier [PERSON_NAME]" at bounding box center [281, 300] width 96 height 48
click at [279, 314] on link "Grille néon partiellement détaché À vérifier [PERSON_NAME]" at bounding box center [281, 300] width 96 height 48
click at [278, 301] on link "Grille néon partiellement détaché À vérifier [PERSON_NAME]" at bounding box center [281, 300] width 96 height 48
click at [270, 303] on link "Grille néon partiellement détaché À vérifier [PERSON_NAME]" at bounding box center [281, 300] width 96 height 48
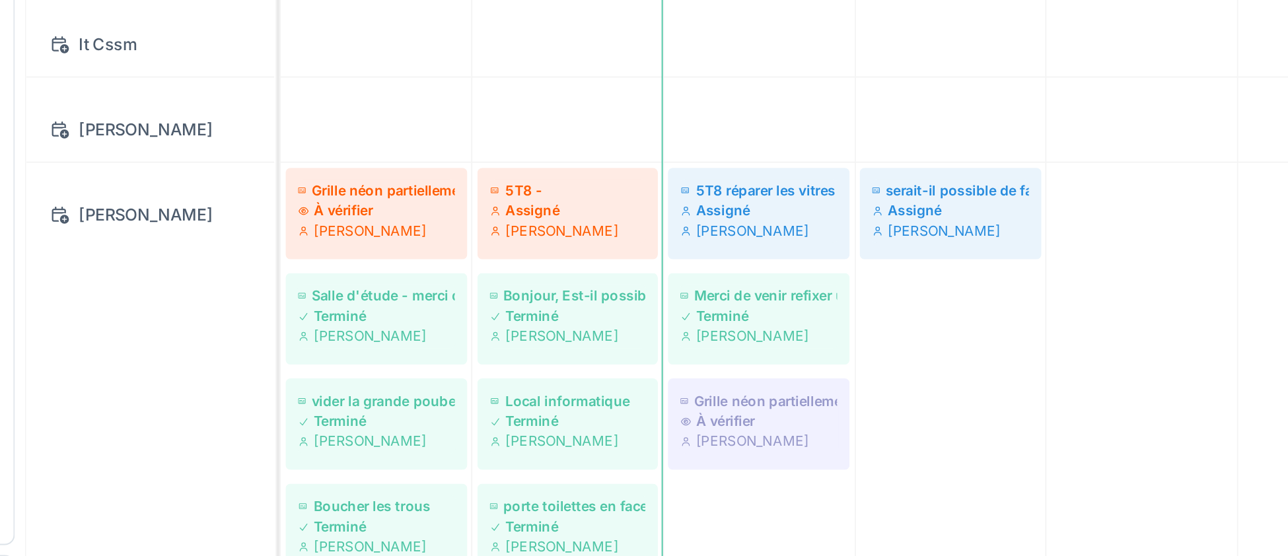
click at [713, 301] on td at bounding box center [683, 414] width 101 height 868
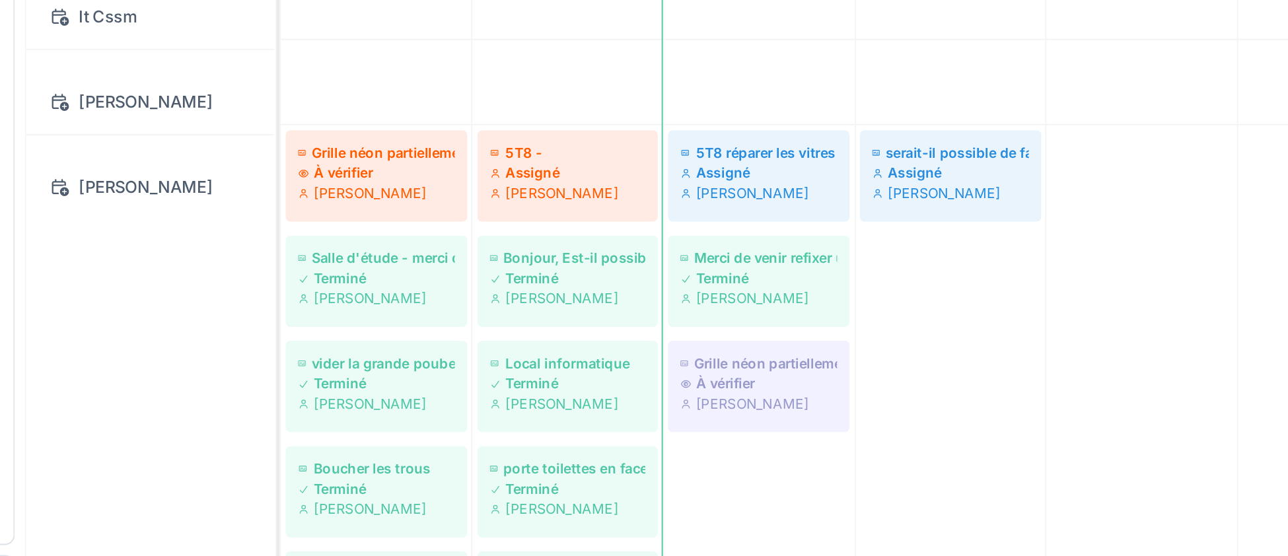
scroll to position [184, 0]
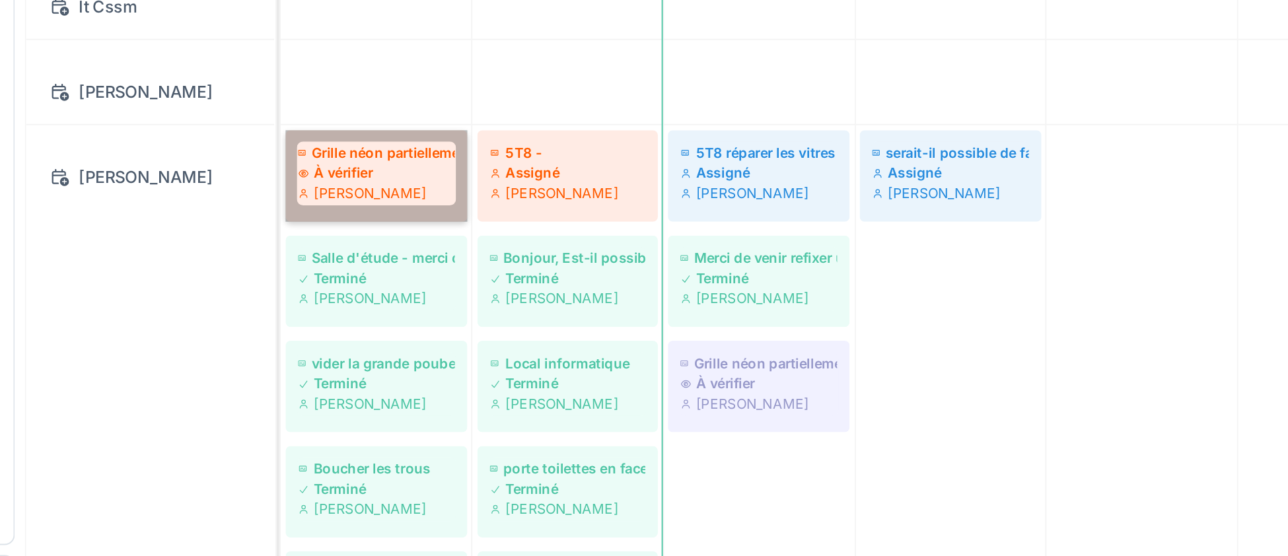
click at [286, 286] on link "Grille néon partiellement détaché À vérifier Joel Miras" at bounding box center [281, 280] width 96 height 48
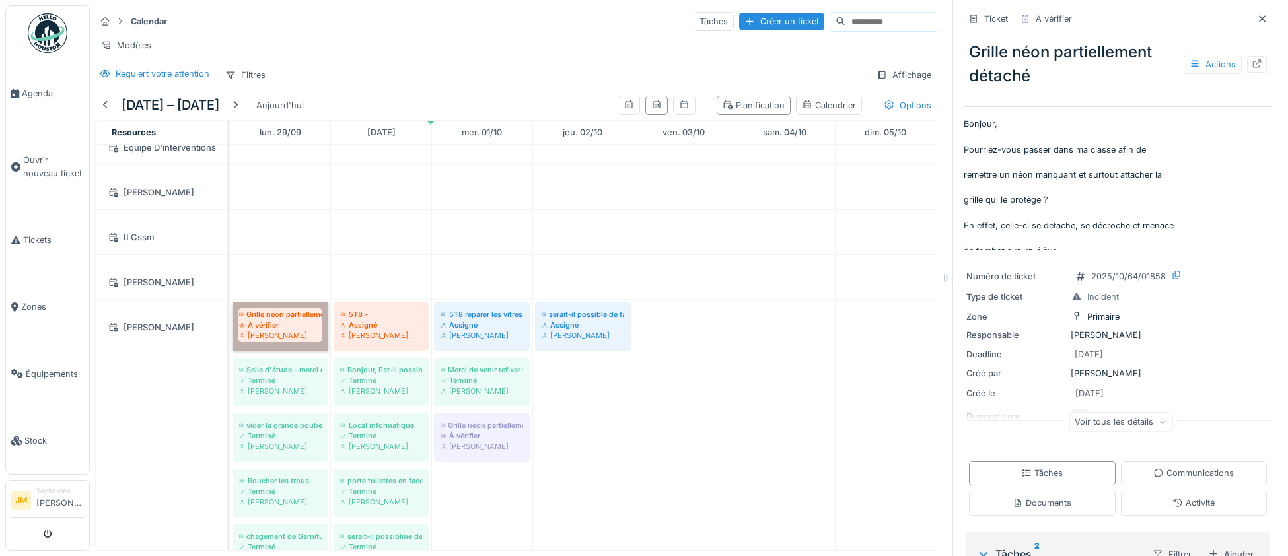
scroll to position [0, 0]
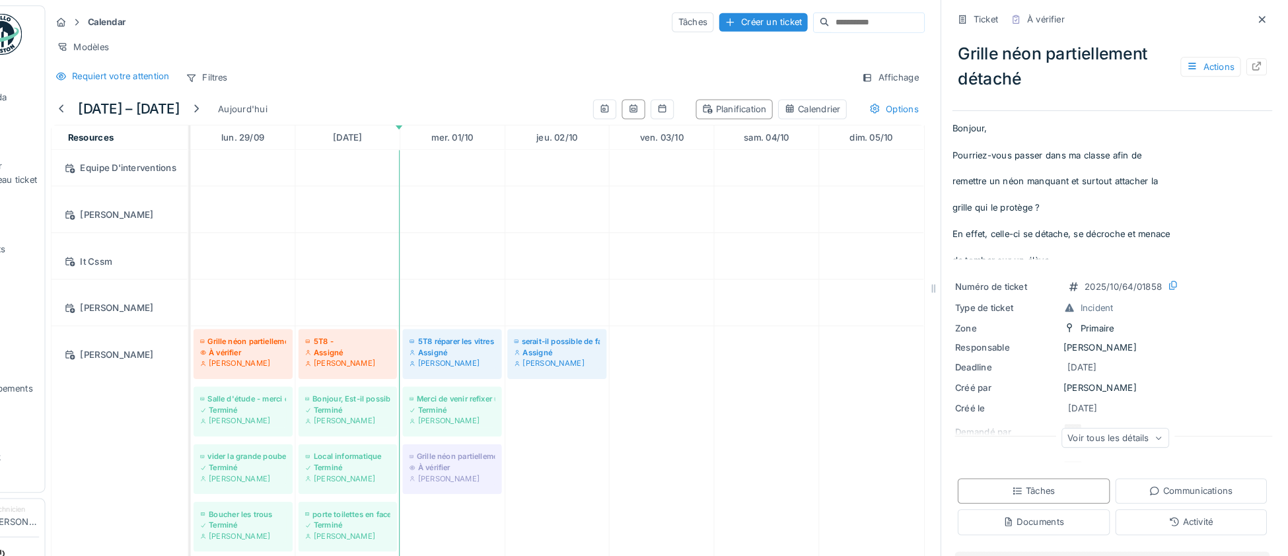
click at [1276, 65] on div "Ticket À vérifier Grille néon partiellement détaché Actions Bonjour, Pourriez-v…" at bounding box center [1117, 278] width 330 height 556
click at [1258, 63] on icon at bounding box center [1257, 63] width 9 height 9
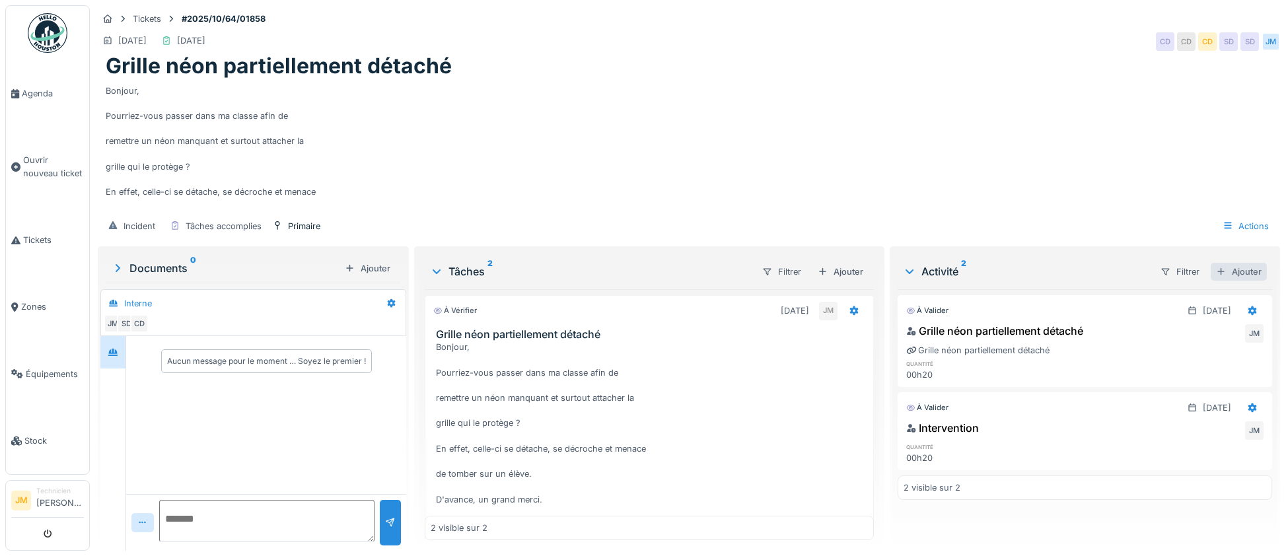
click at [1252, 271] on div "Ajouter" at bounding box center [1239, 272] width 56 height 18
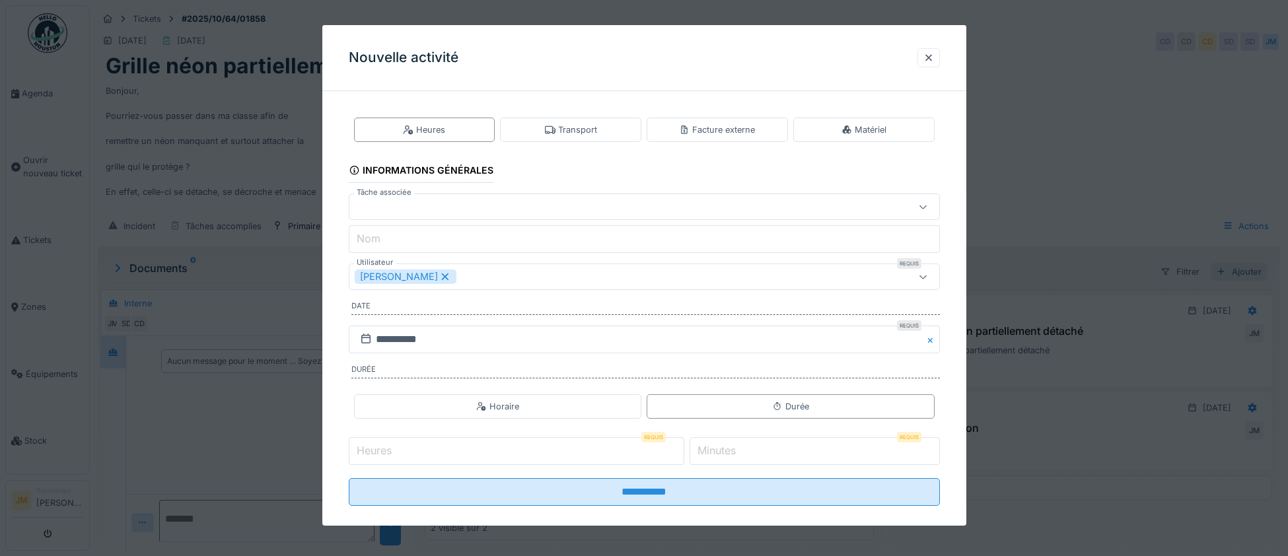
scroll to position [21, 0]
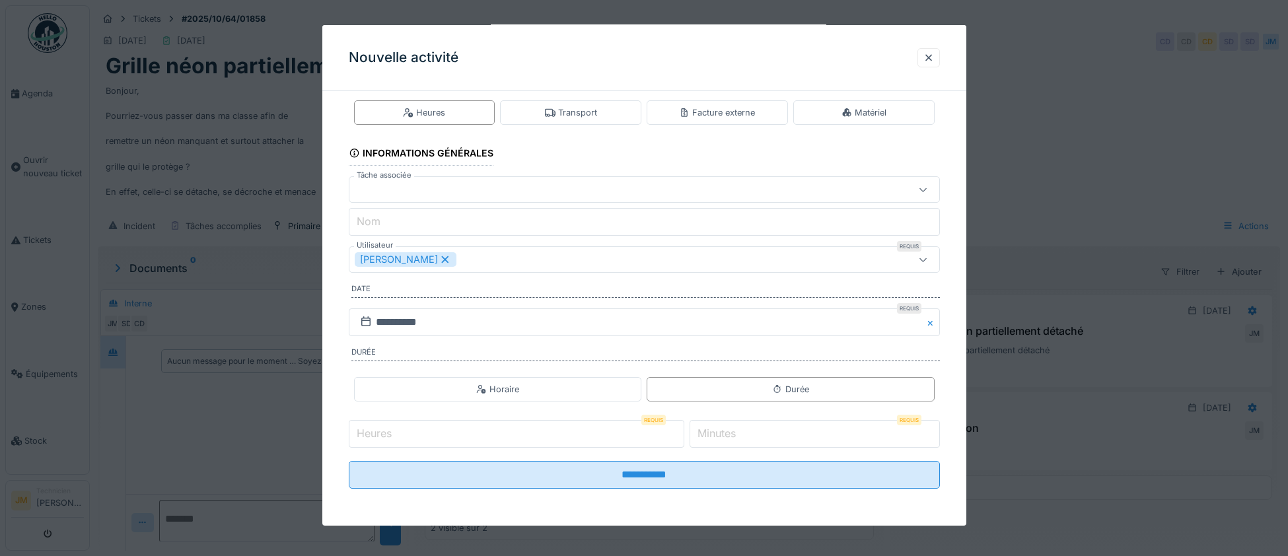
click at [415, 435] on input "Heures" at bounding box center [517, 434] width 336 height 28
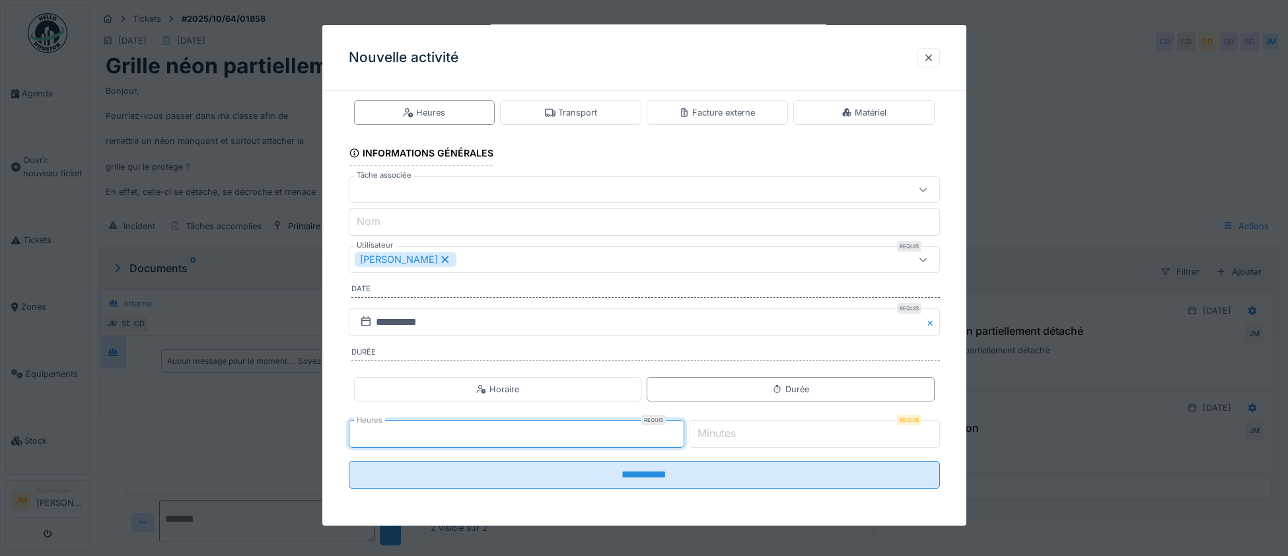
type input "*"
click at [793, 429] on input "*" at bounding box center [815, 434] width 250 height 28
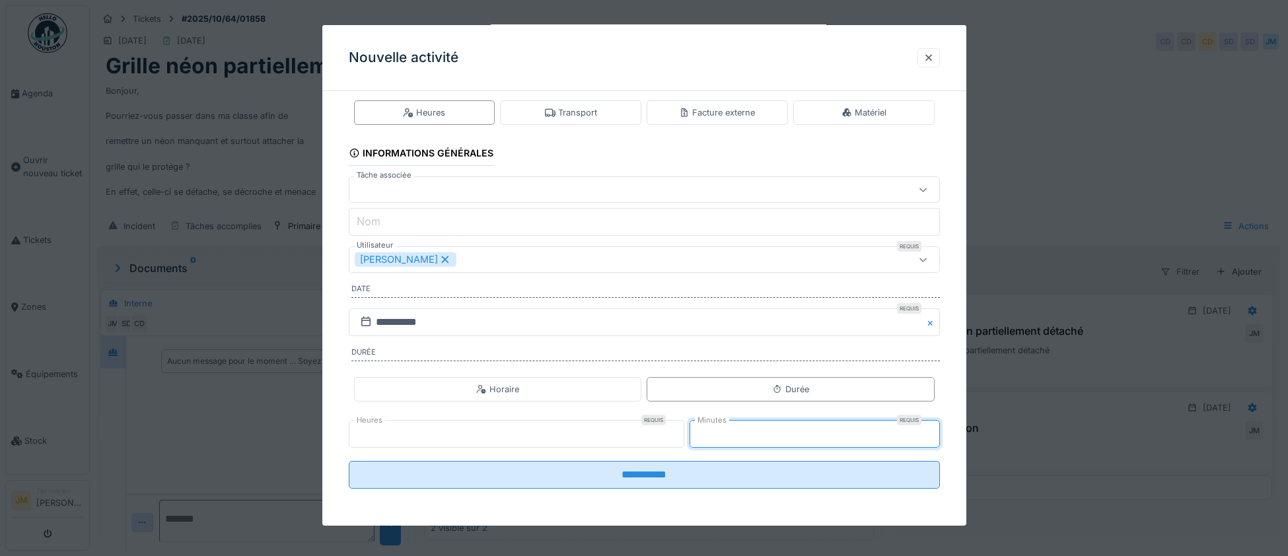
type input "*"
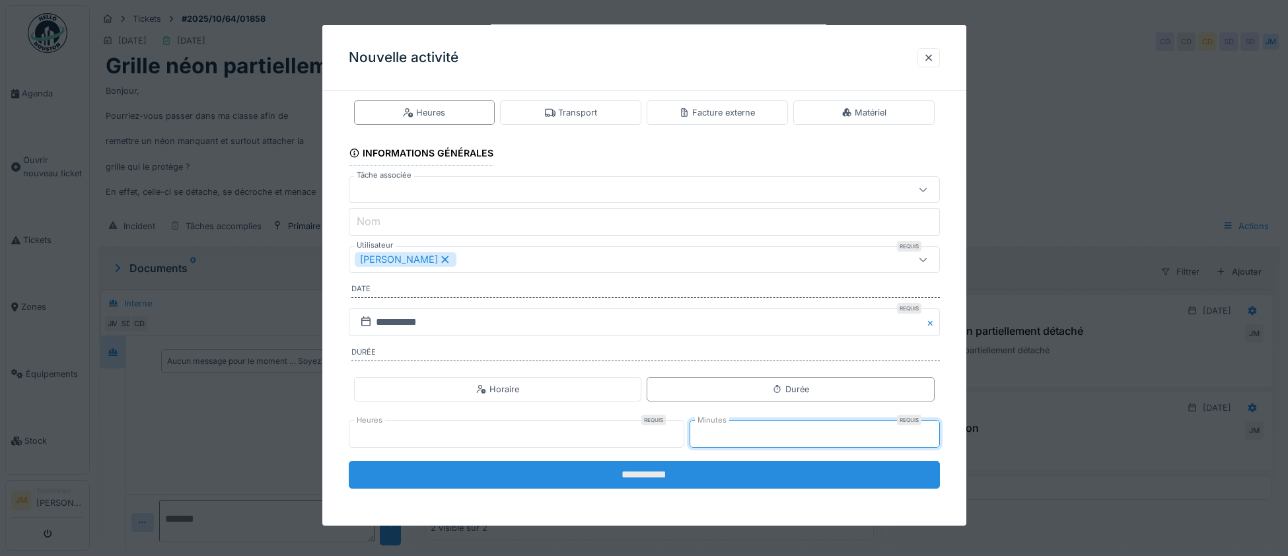
type input "**"
click at [644, 480] on input "**********" at bounding box center [644, 475] width 591 height 28
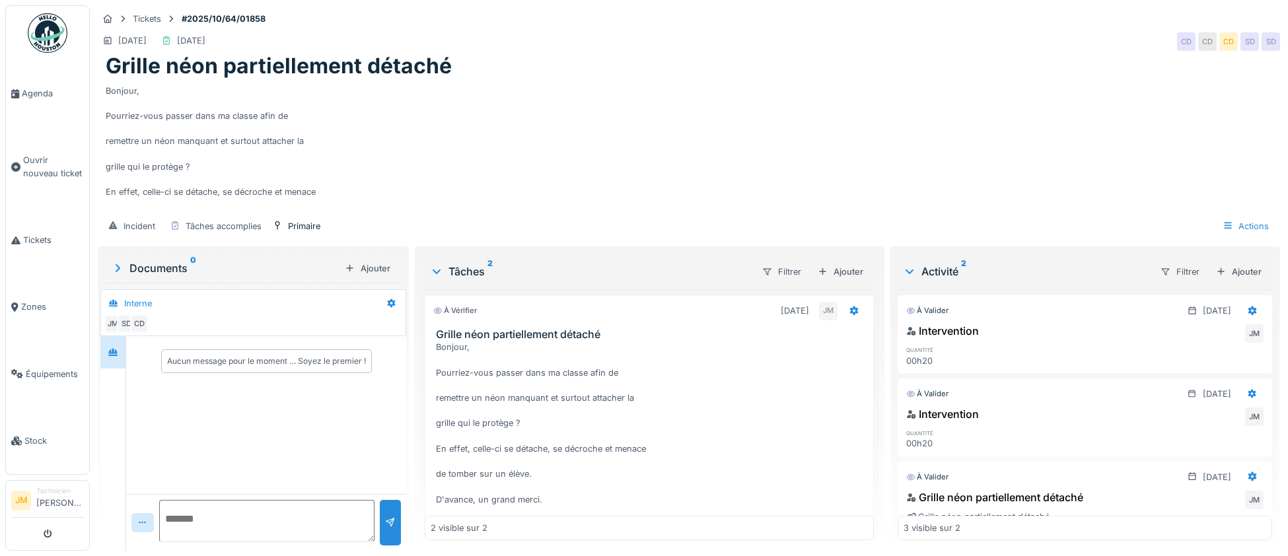
scroll to position [34, 0]
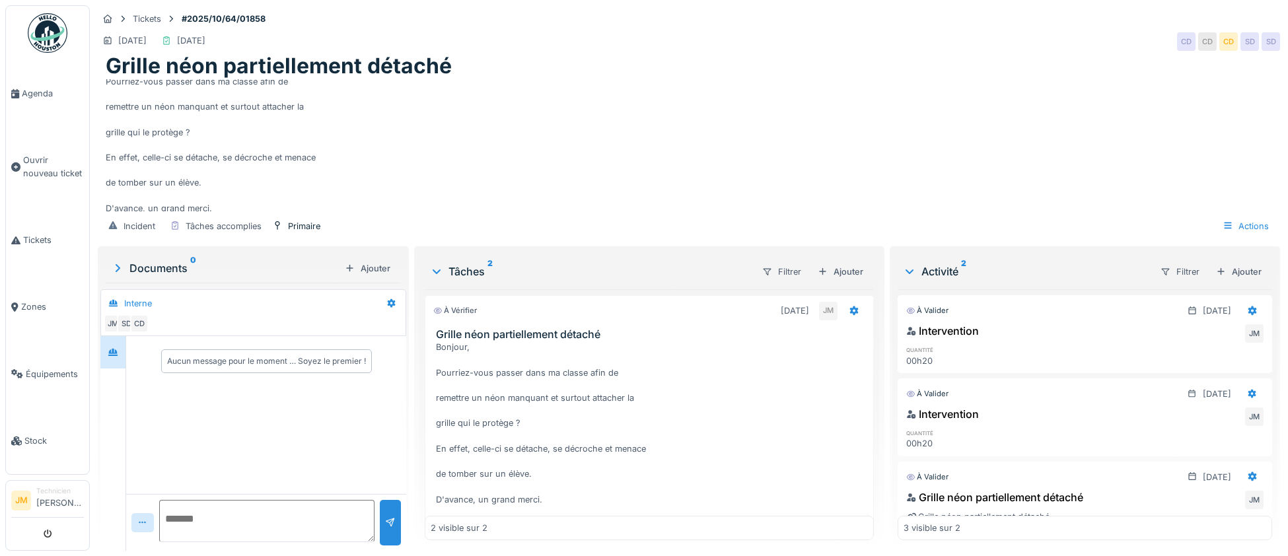
click at [446, 275] on div "Tâches 2" at bounding box center [590, 272] width 320 height 16
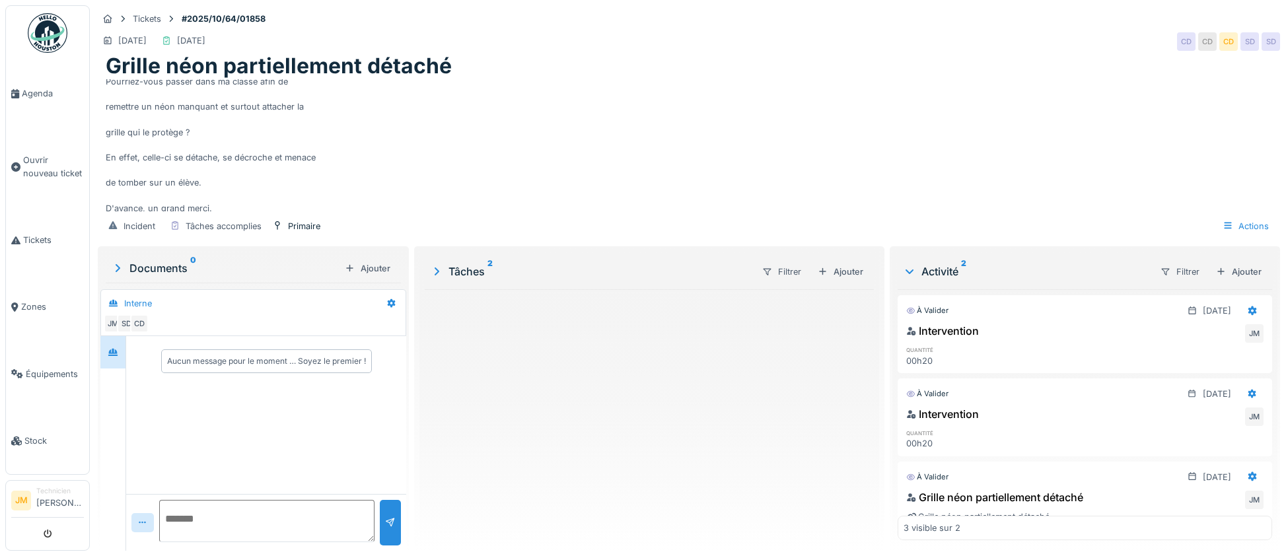
click at [445, 276] on div "Tâches 2" at bounding box center [590, 272] width 320 height 16
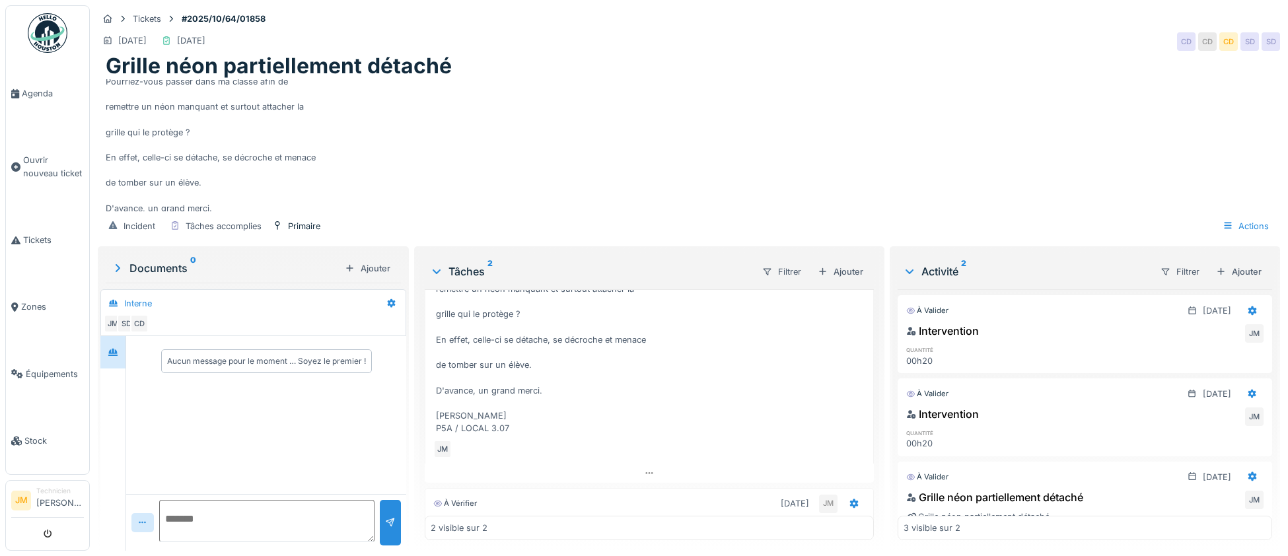
scroll to position [0, 0]
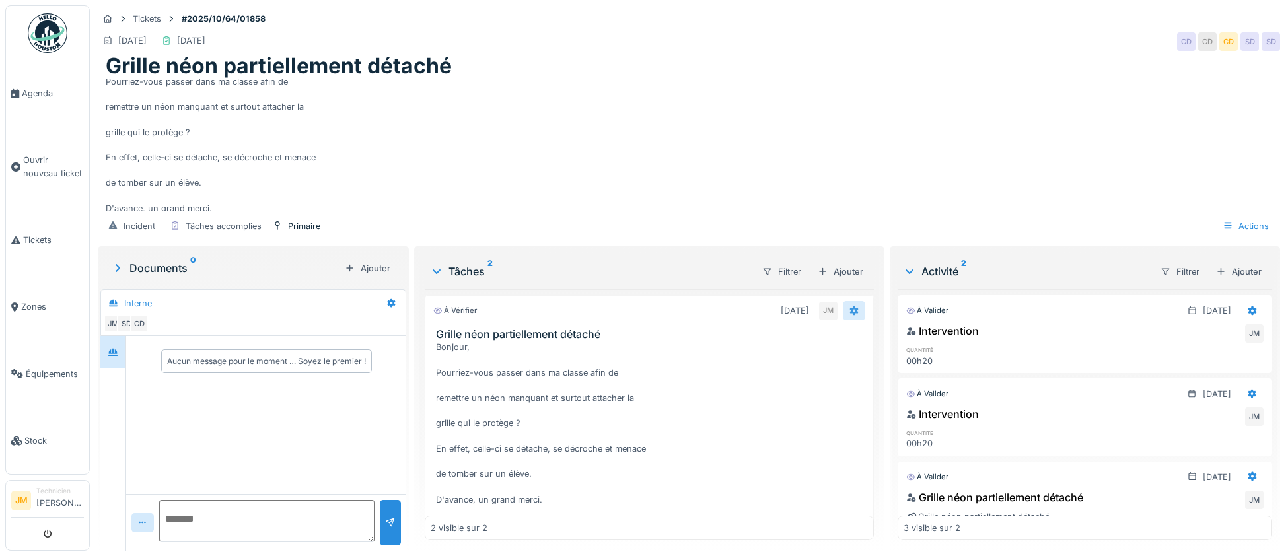
click at [853, 312] on icon at bounding box center [854, 310] width 11 height 9
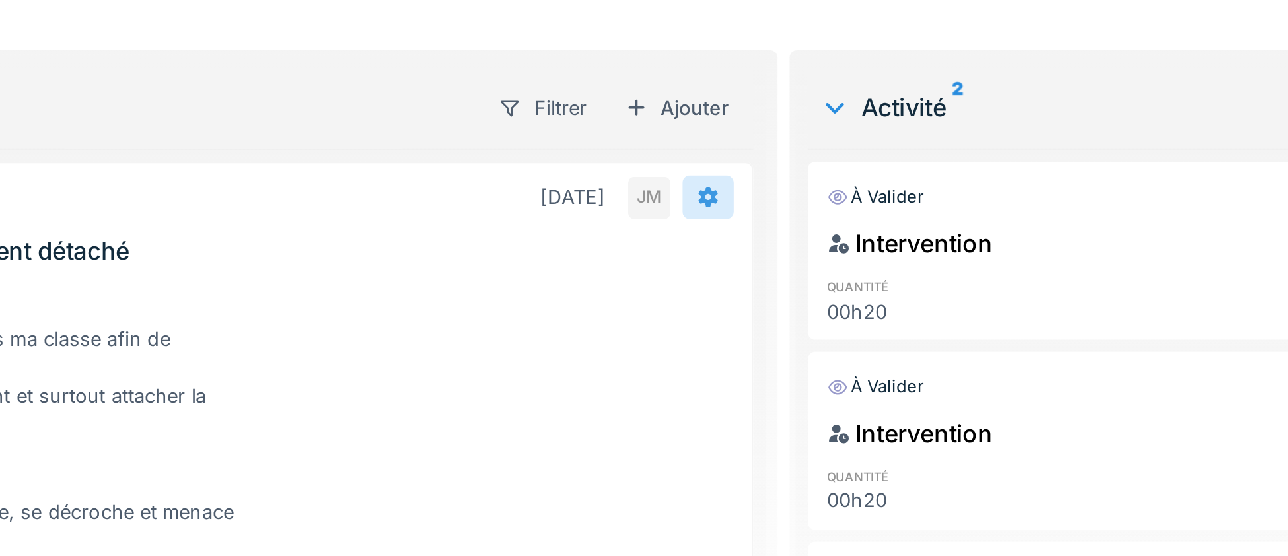
click at [846, 312] on div at bounding box center [854, 310] width 22 height 19
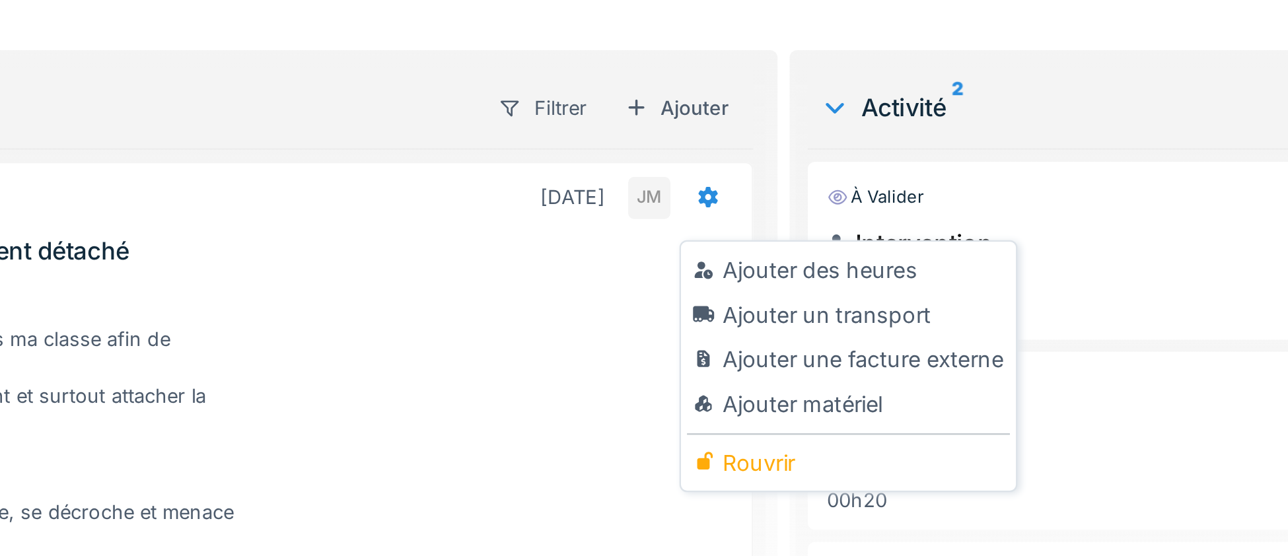
click at [804, 377] on div "Bonjour, Pourriez-vous passer dans ma classe afin de remettre un néon manquant …" at bounding box center [651, 442] width 431 height 203
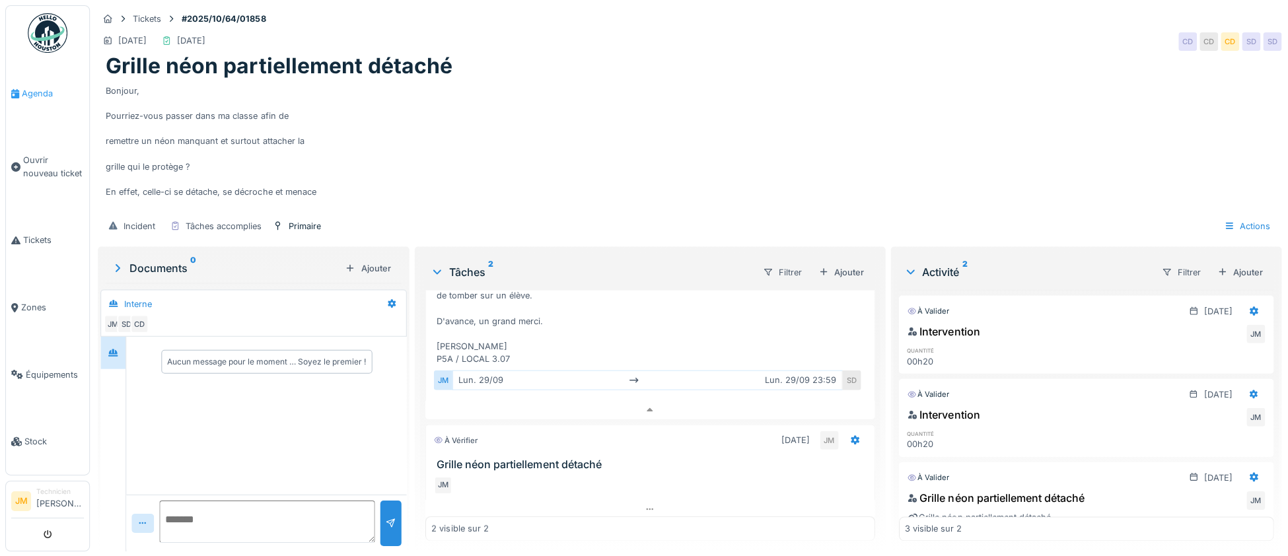
click at [46, 92] on span "Agenda" at bounding box center [53, 93] width 62 height 13
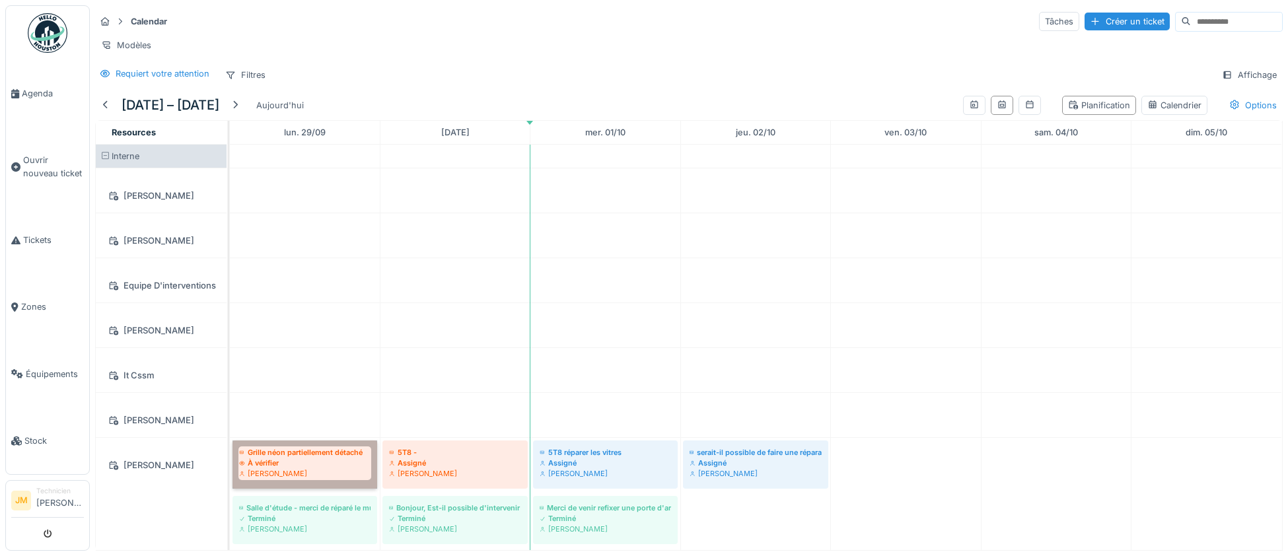
click at [295, 461] on link "Grille néon partiellement détaché À vérifier [PERSON_NAME]" at bounding box center [305, 465] width 145 height 48
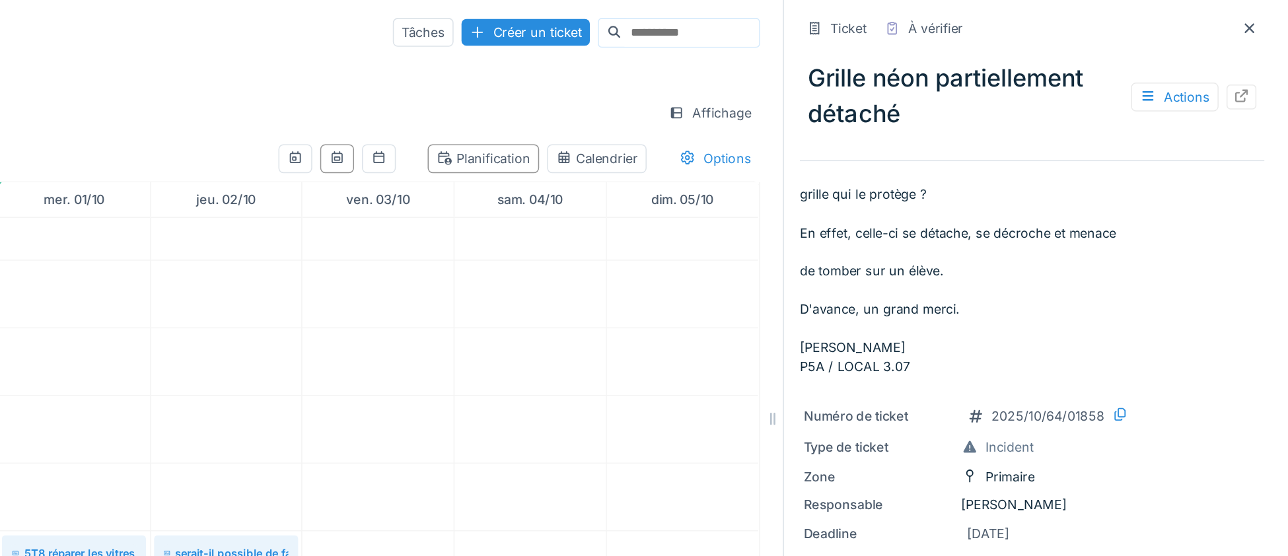
scroll to position [85, 0]
click at [1262, 62] on icon at bounding box center [1257, 63] width 11 height 9
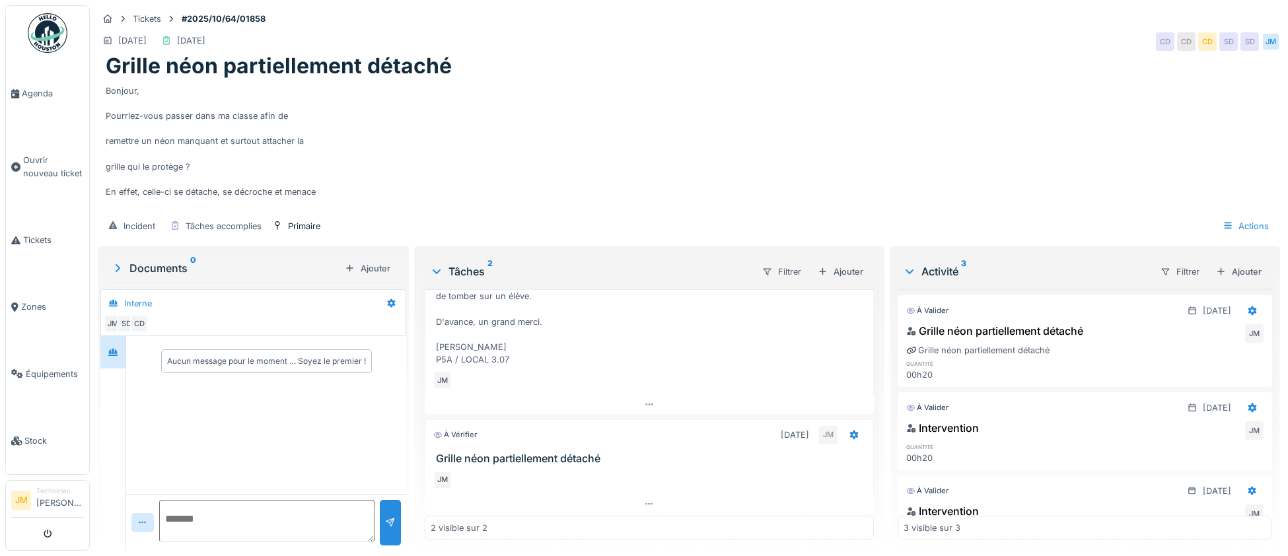
scroll to position [186, 0]
click at [31, 94] on span "Agenda" at bounding box center [53, 93] width 62 height 13
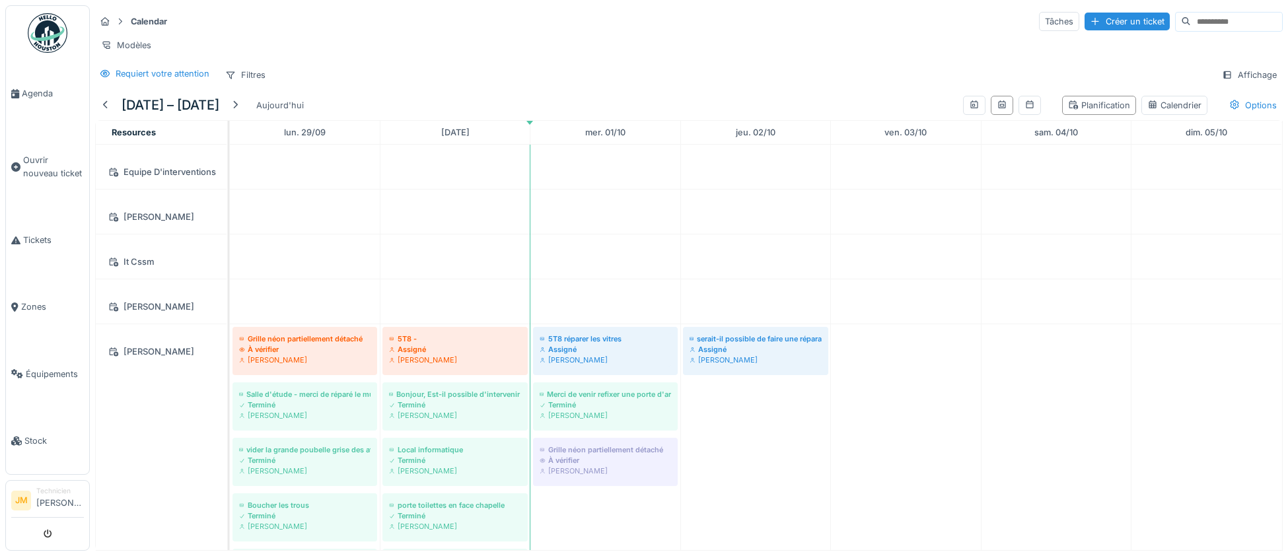
scroll to position [116, 0]
click at [303, 362] on link "Grille néon partiellement détaché À vérifier Joel Miras" at bounding box center [305, 349] width 145 height 48
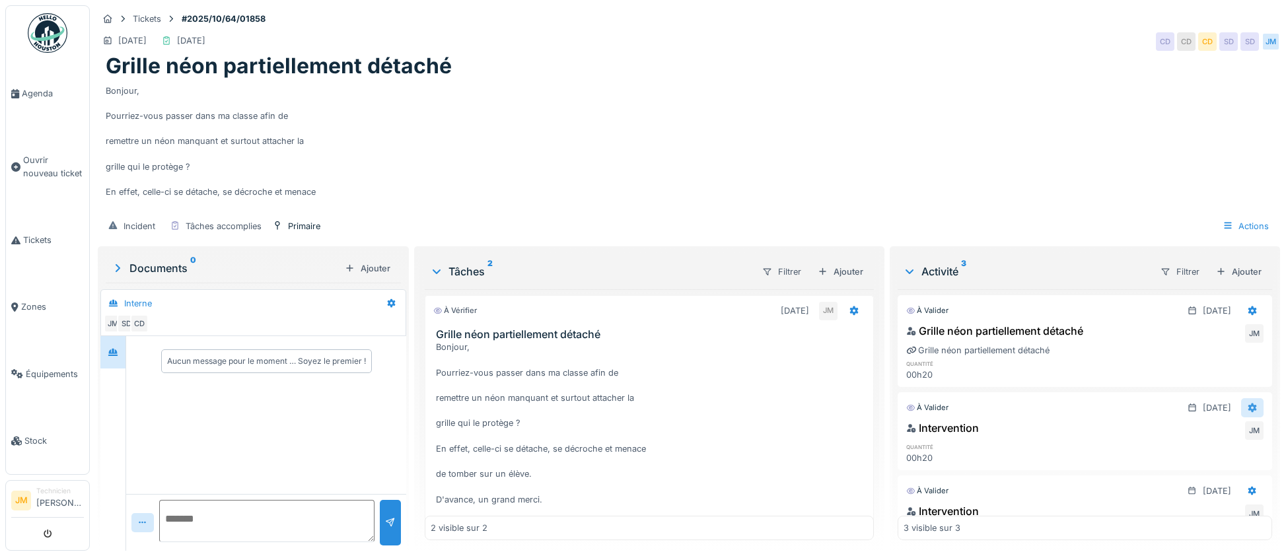
click at [1262, 413] on div at bounding box center [1252, 407] width 22 height 19
click at [1227, 442] on div "Modifier" at bounding box center [1227, 442] width 64 height 20
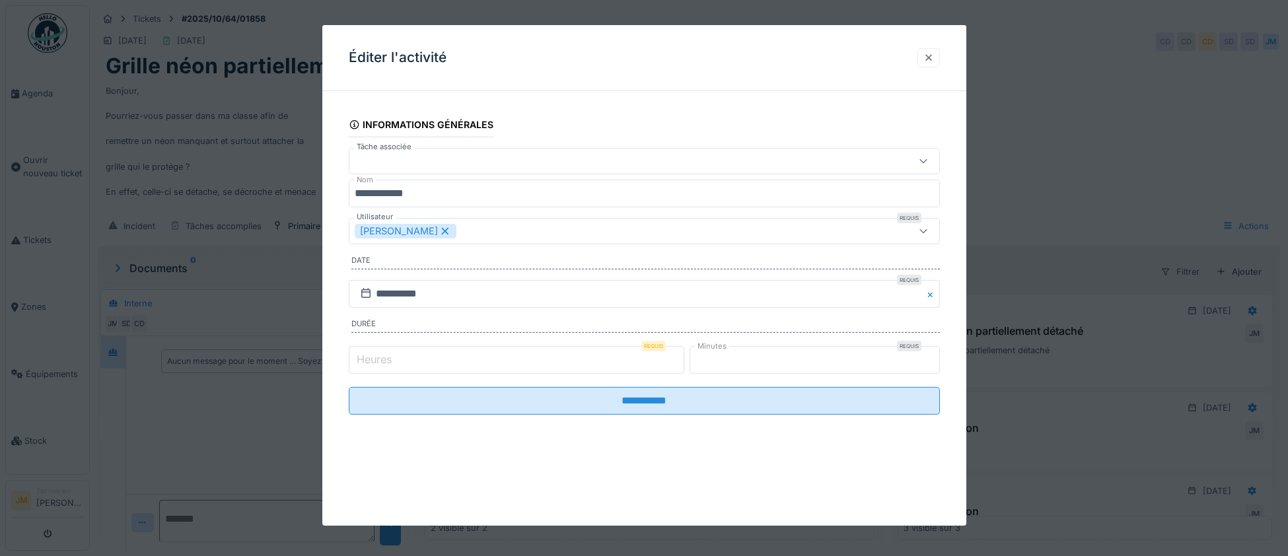
click at [917, 56] on div at bounding box center [928, 57] width 22 height 19
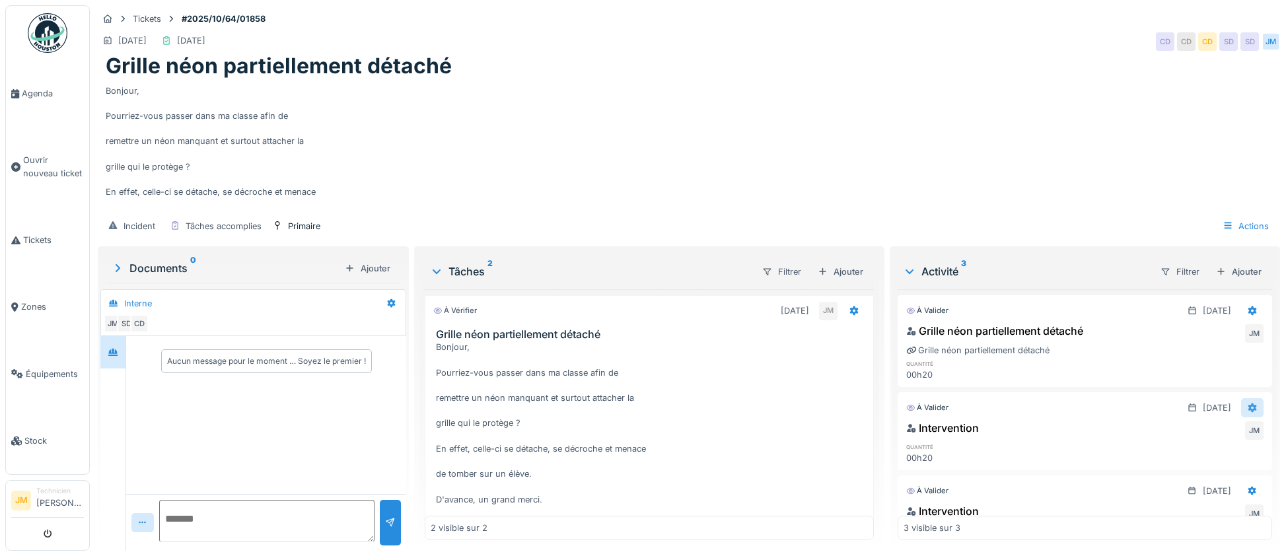
click at [1253, 410] on icon at bounding box center [1252, 407] width 9 height 9
click at [1248, 464] on div "Supprimer" at bounding box center [1227, 461] width 64 height 20
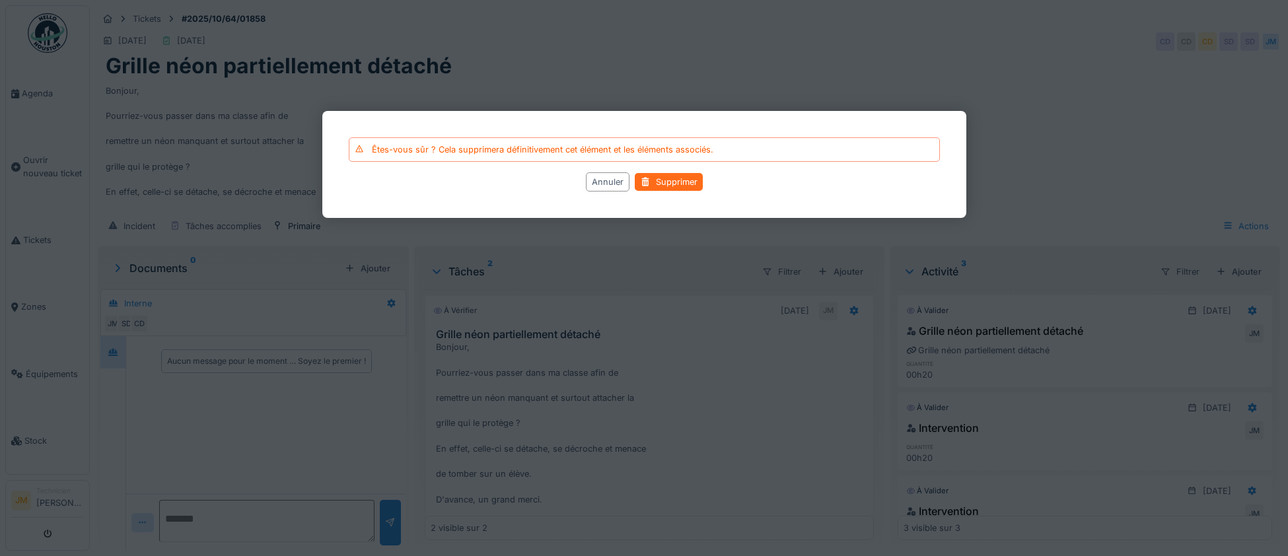
click at [680, 181] on div "Supprimer" at bounding box center [669, 183] width 68 height 18
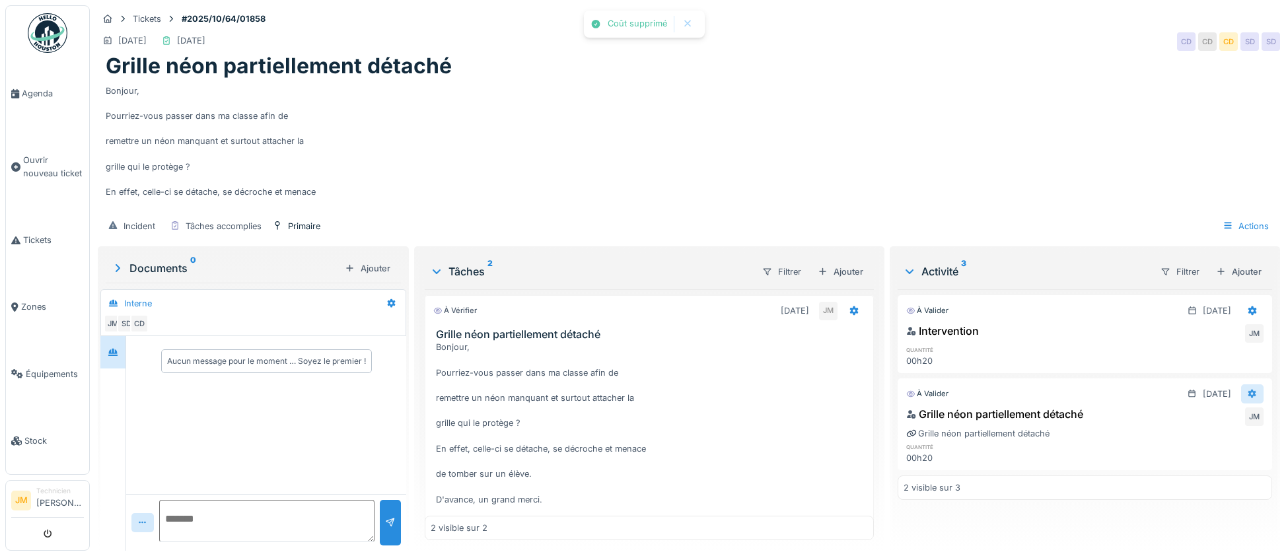
click at [1258, 396] on div at bounding box center [1252, 393] width 22 height 19
click at [1227, 429] on div "Modifier" at bounding box center [1227, 427] width 64 height 20
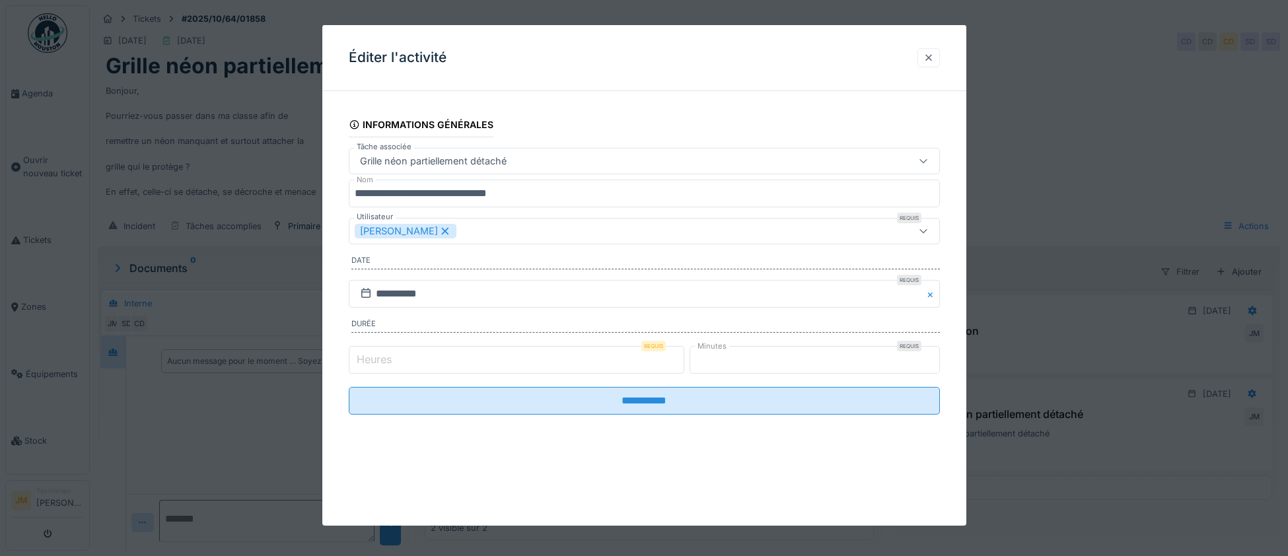
click at [927, 55] on div at bounding box center [928, 58] width 11 height 13
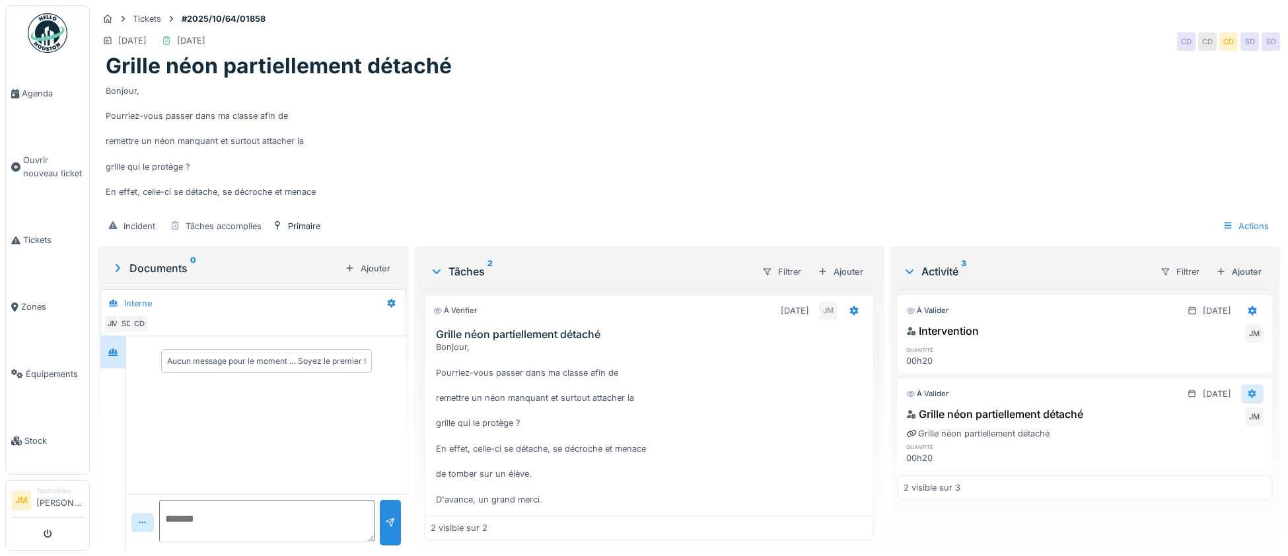
click at [1254, 396] on icon at bounding box center [1252, 393] width 9 height 9
click at [1242, 450] on div "Supprimer" at bounding box center [1227, 447] width 64 height 20
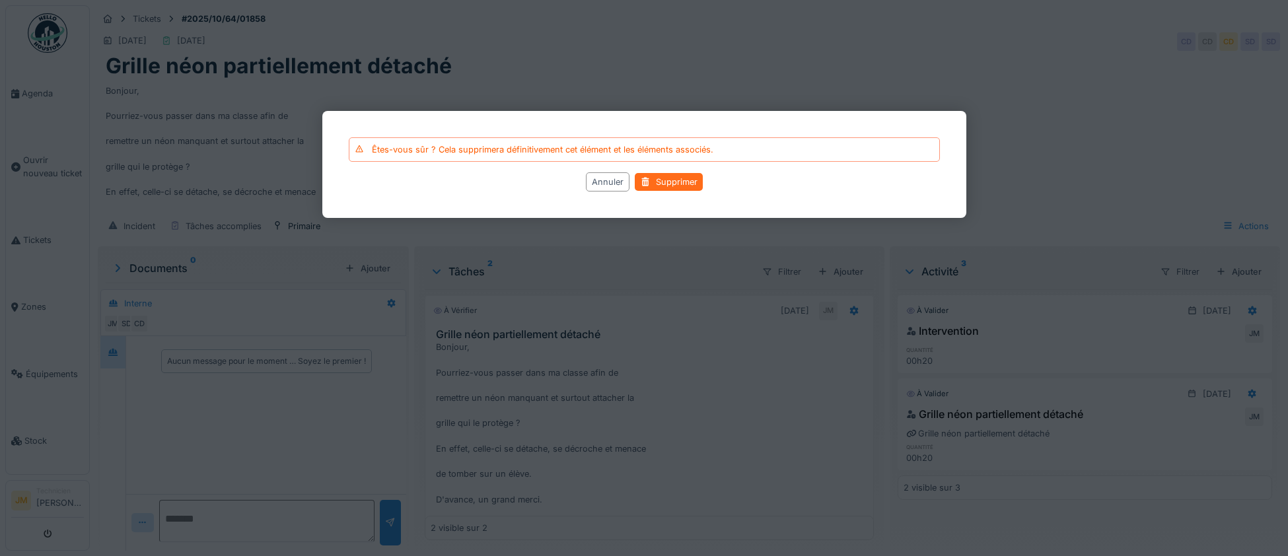
click at [678, 182] on div "Supprimer" at bounding box center [669, 183] width 68 height 18
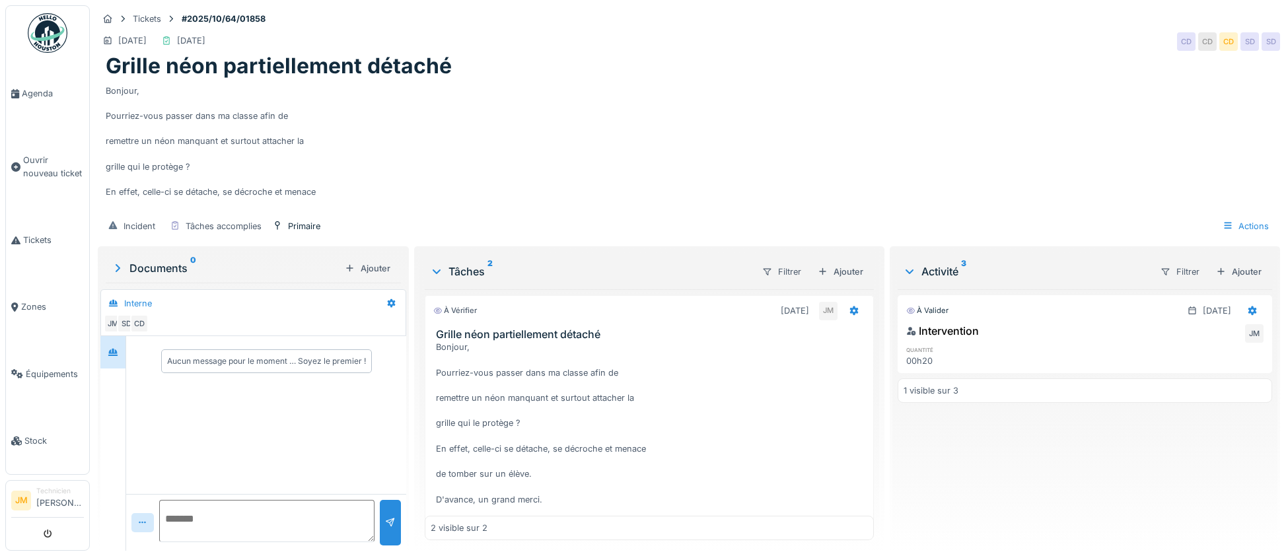
click at [36, 23] on img at bounding box center [48, 33] width 40 height 40
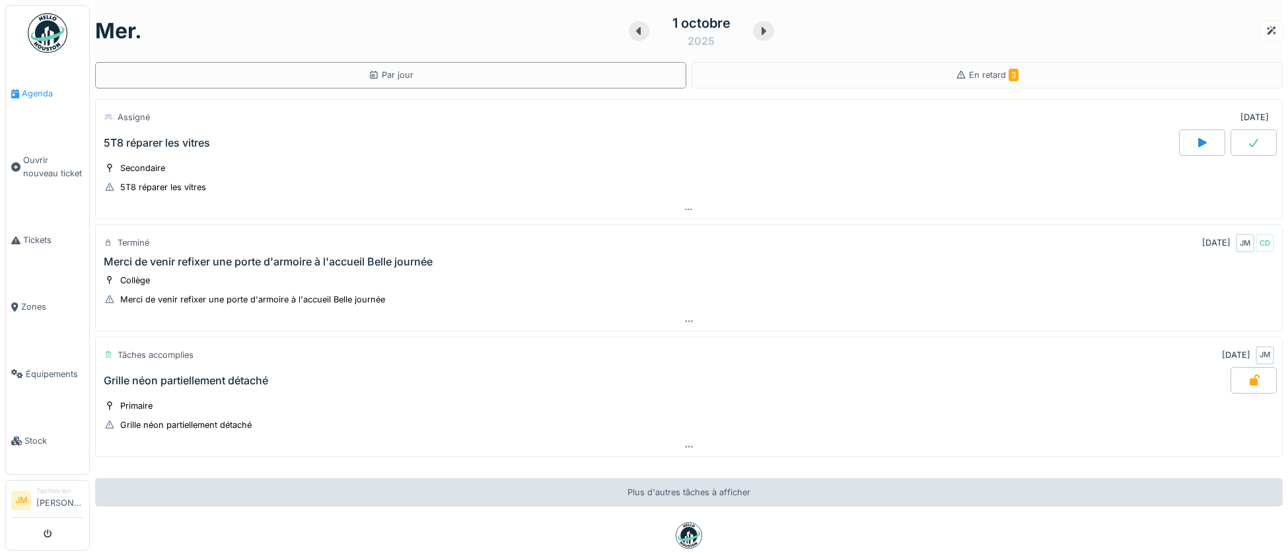
click at [32, 90] on span "Agenda" at bounding box center [53, 93] width 62 height 13
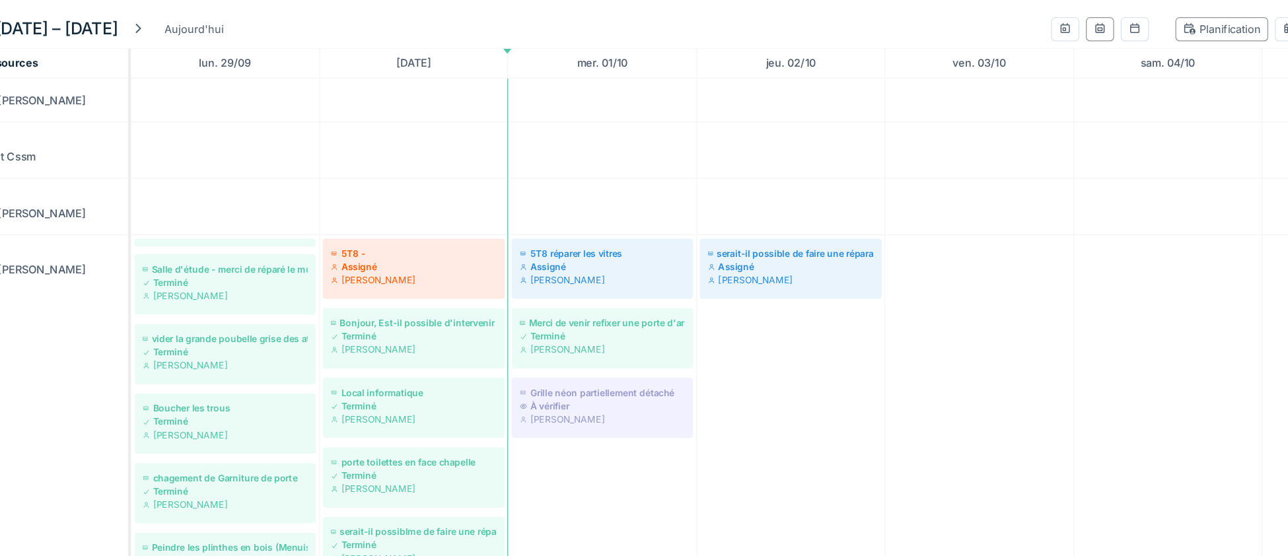
scroll to position [168, 0]
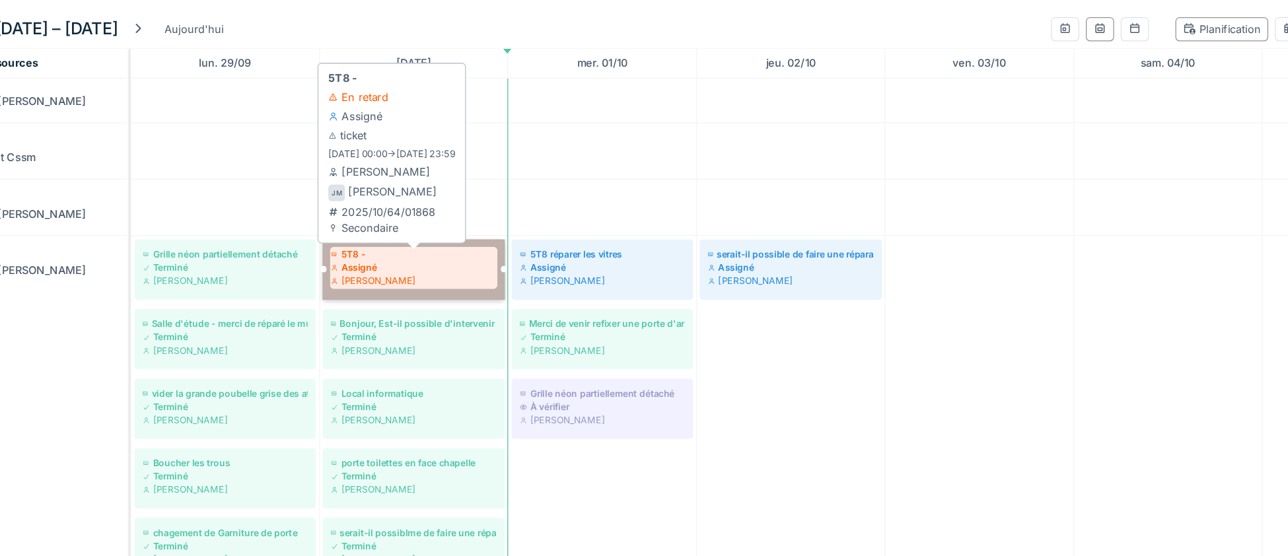
click at [1029, 373] on td at bounding box center [1056, 411] width 150 height 868
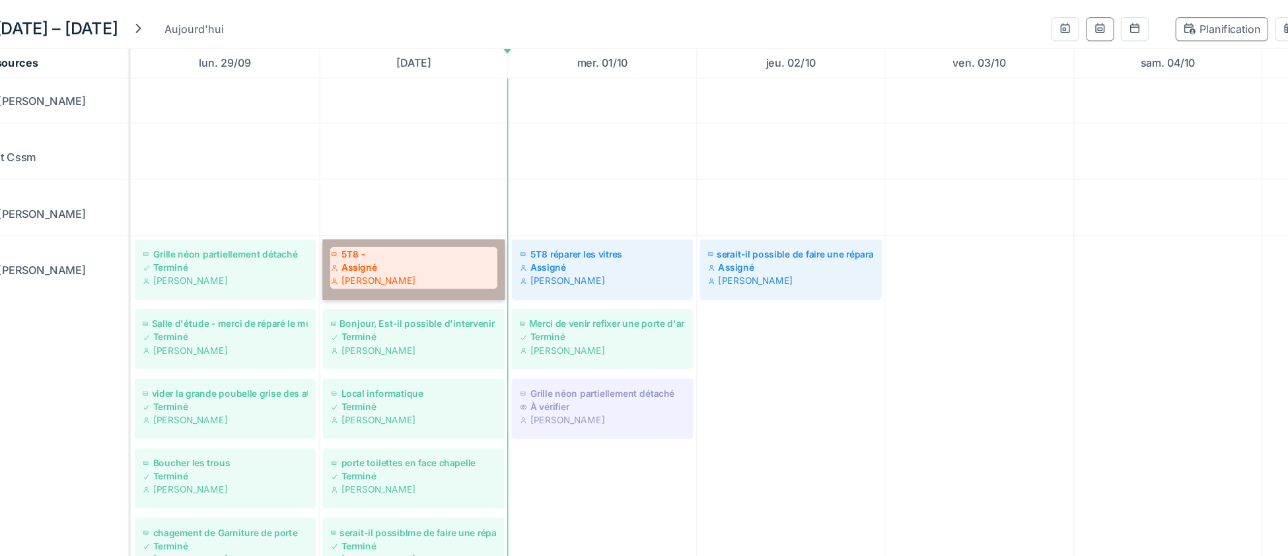
click at [464, 310] on link "5T8 - Assigné Joel Miras" at bounding box center [454, 297] width 145 height 48
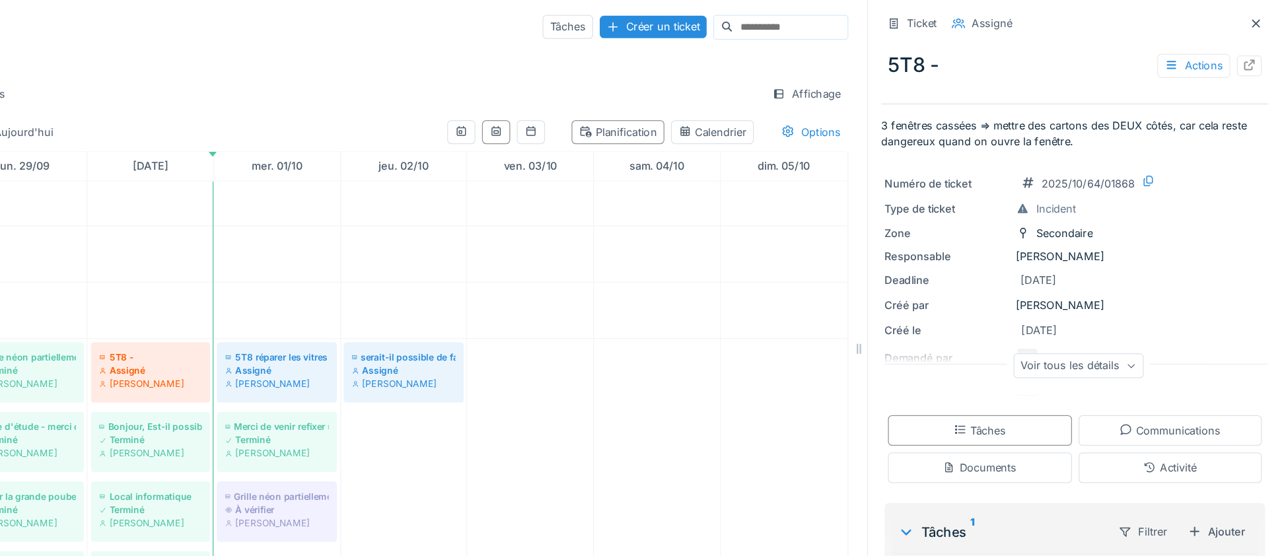
click at [1264, 49] on div at bounding box center [1257, 52] width 20 height 17
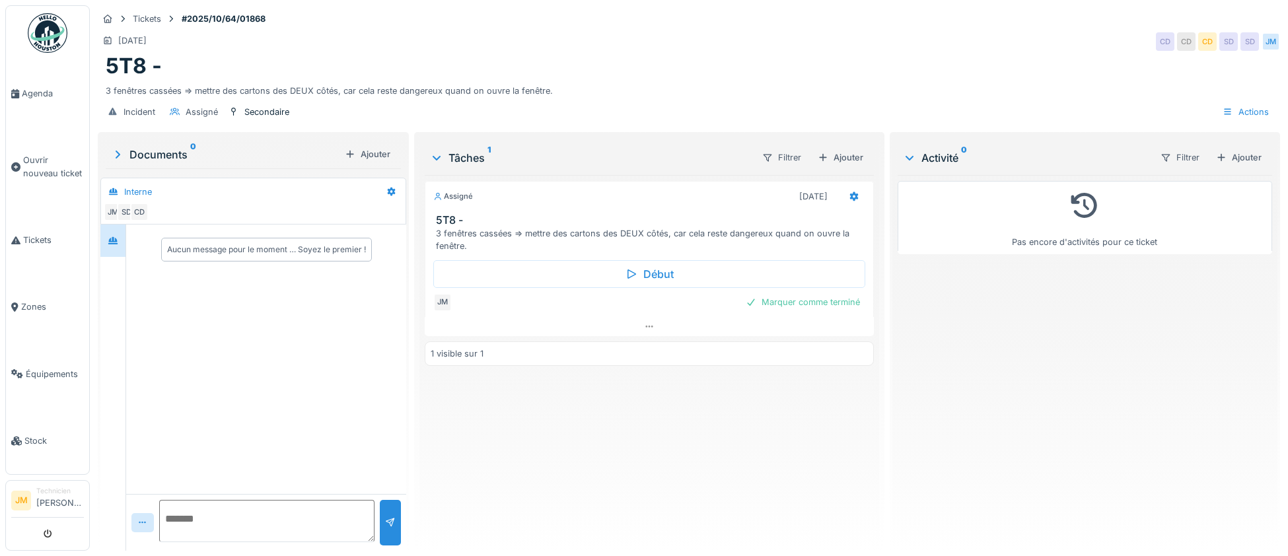
click at [589, 204] on div "Assigné [DATE]" at bounding box center [648, 196] width 431 height 19
